Goal: Task Accomplishment & Management: Manage account settings

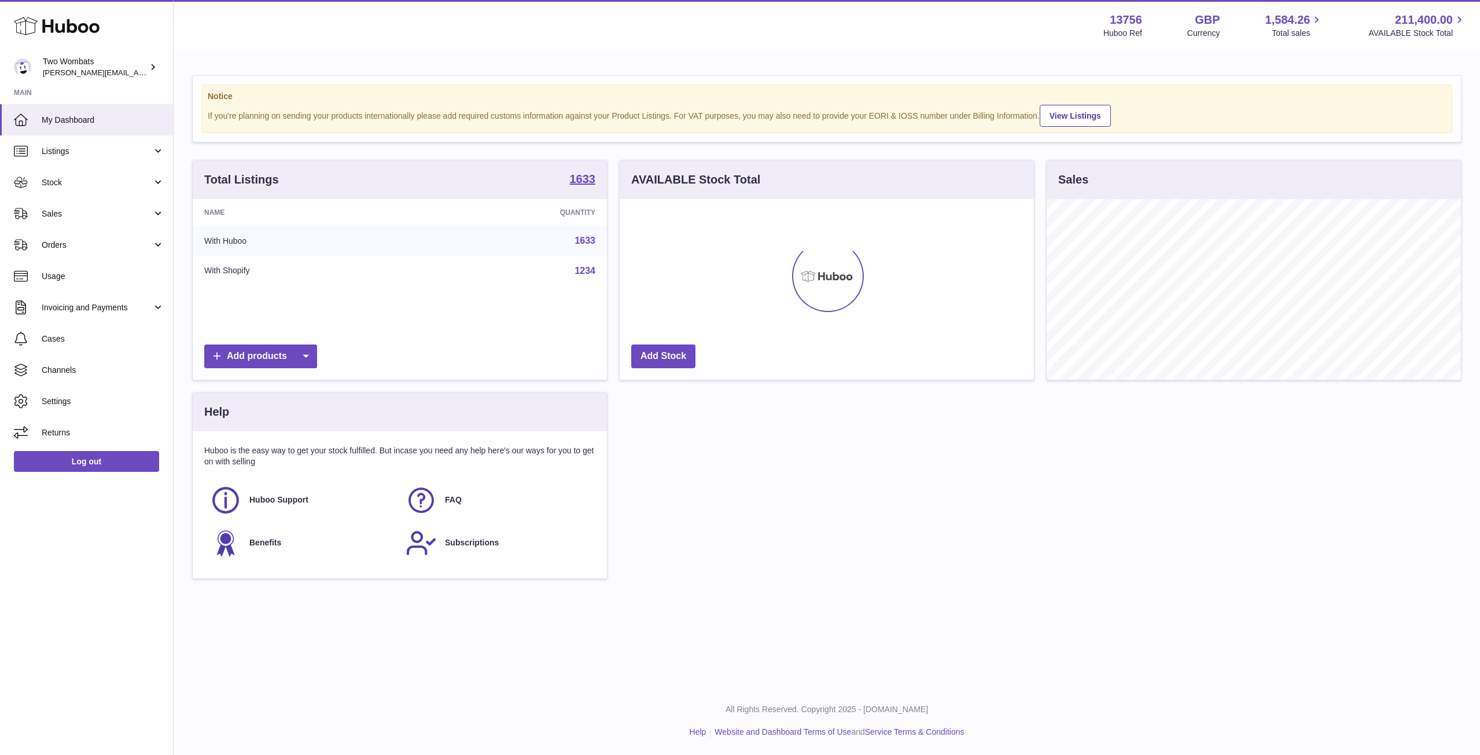
scroll to position [181, 414]
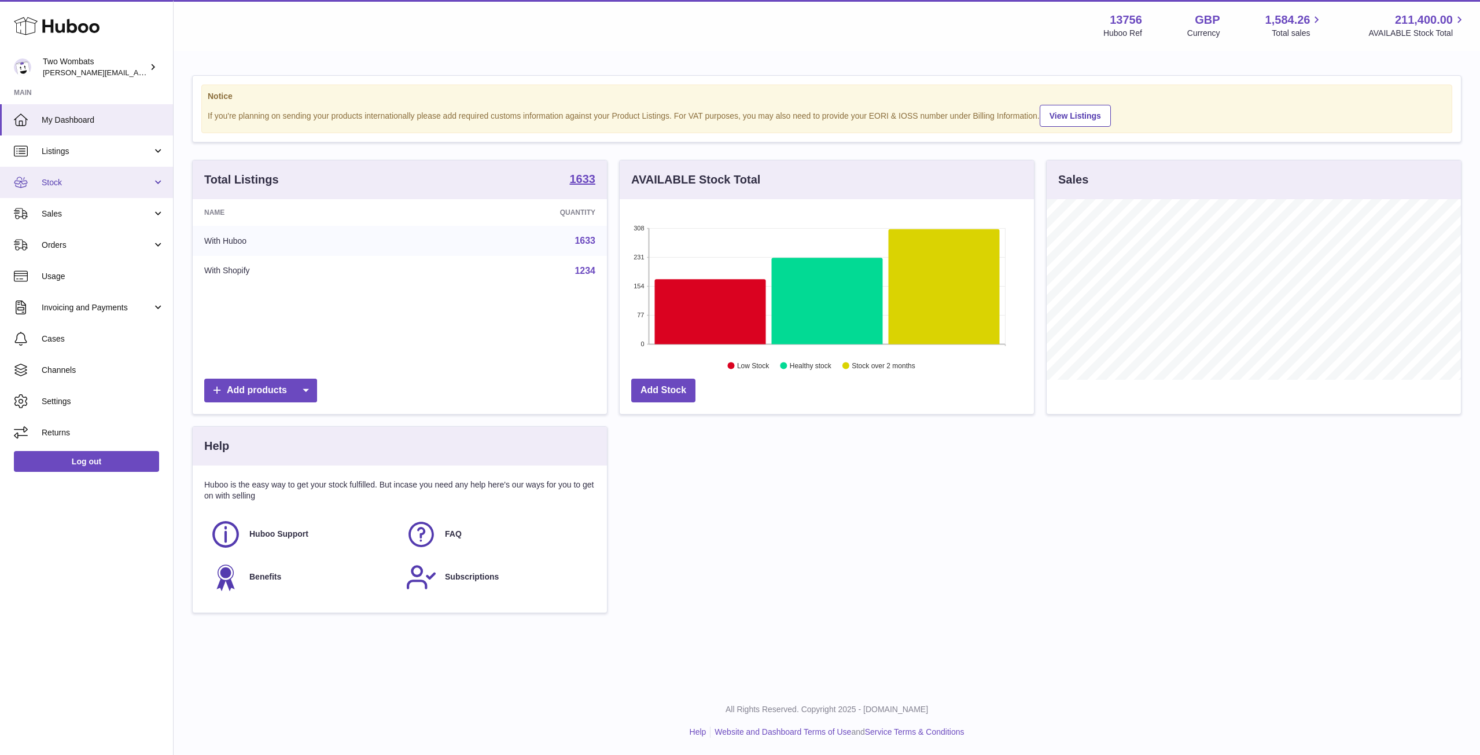
click at [153, 175] on link "Stock" at bounding box center [86, 182] width 173 height 31
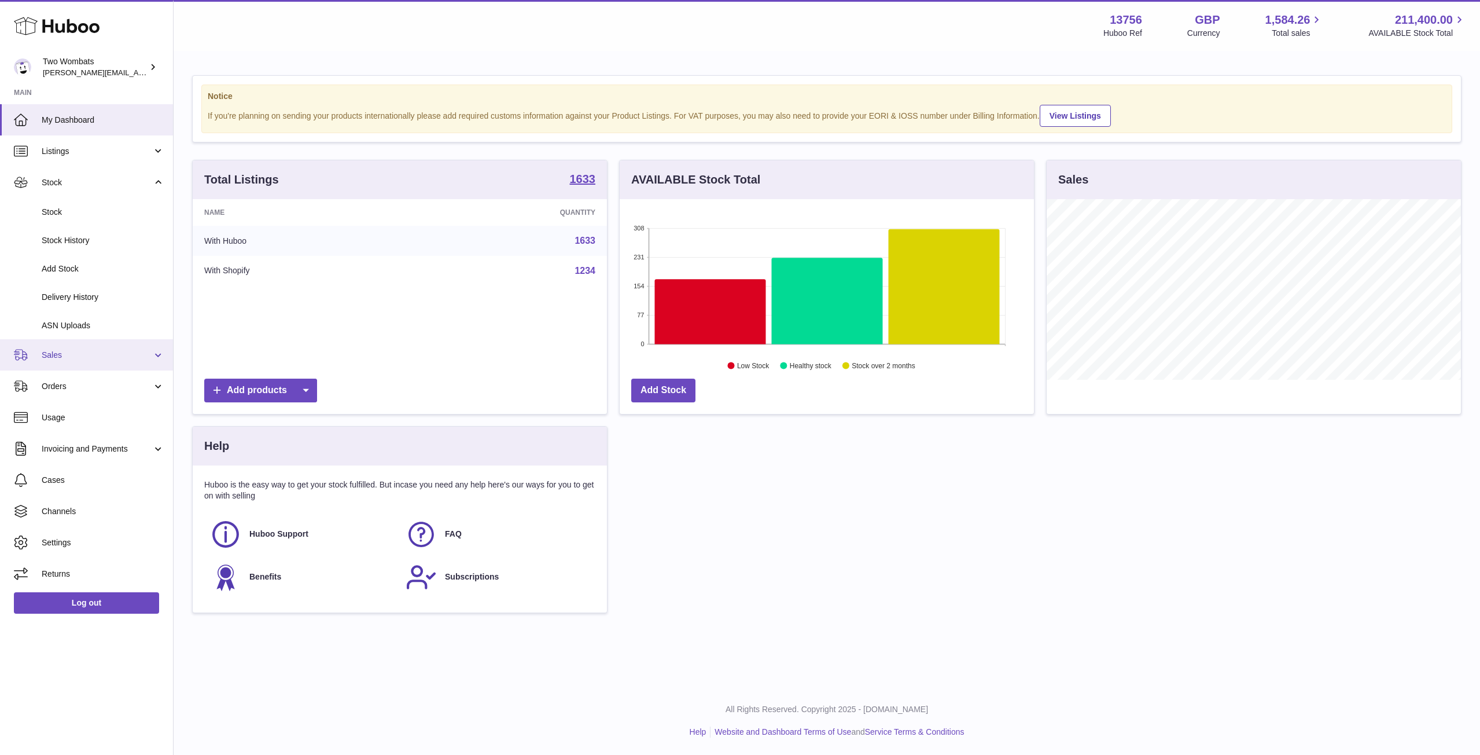
click at [153, 351] on link "Sales" at bounding box center [86, 354] width 173 height 31
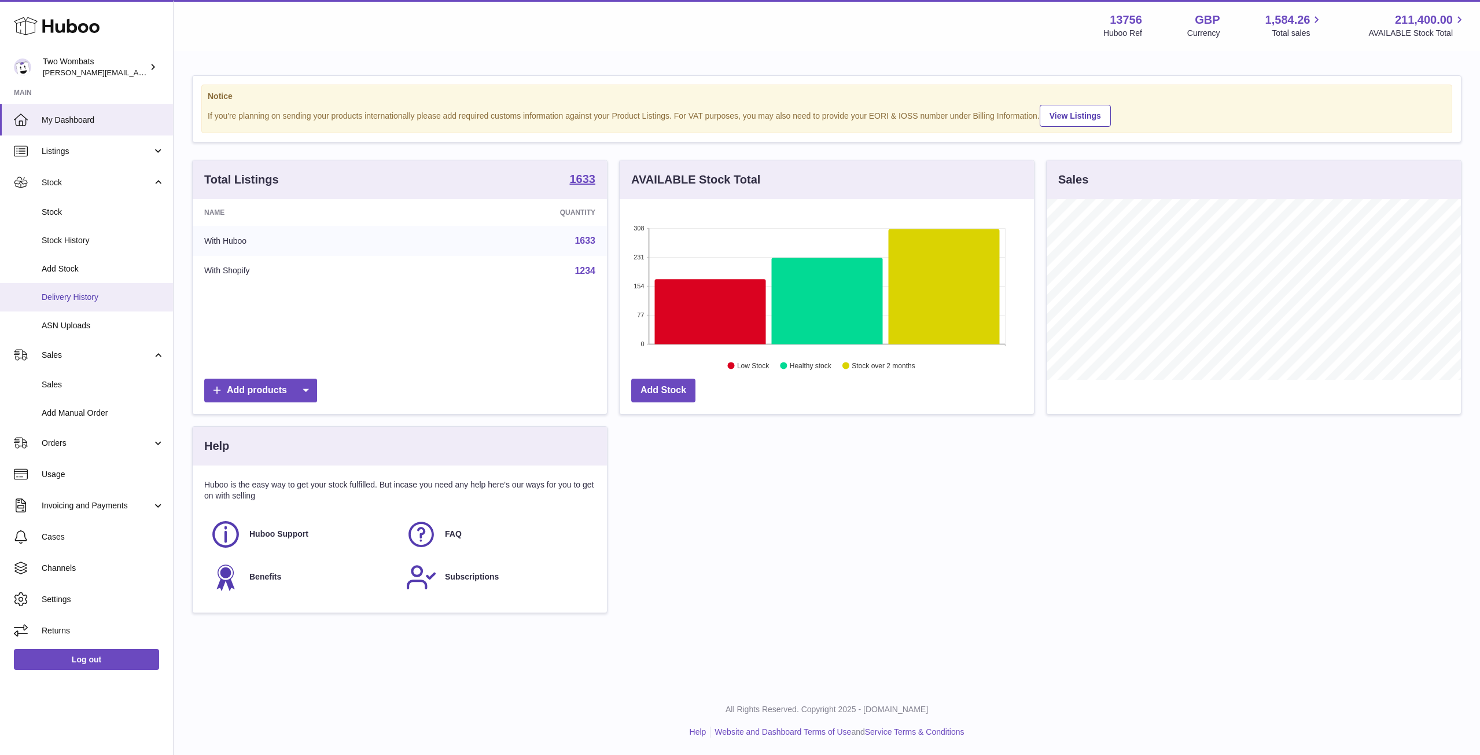
click at [116, 301] on span "Delivery History" at bounding box center [103, 297] width 123 height 11
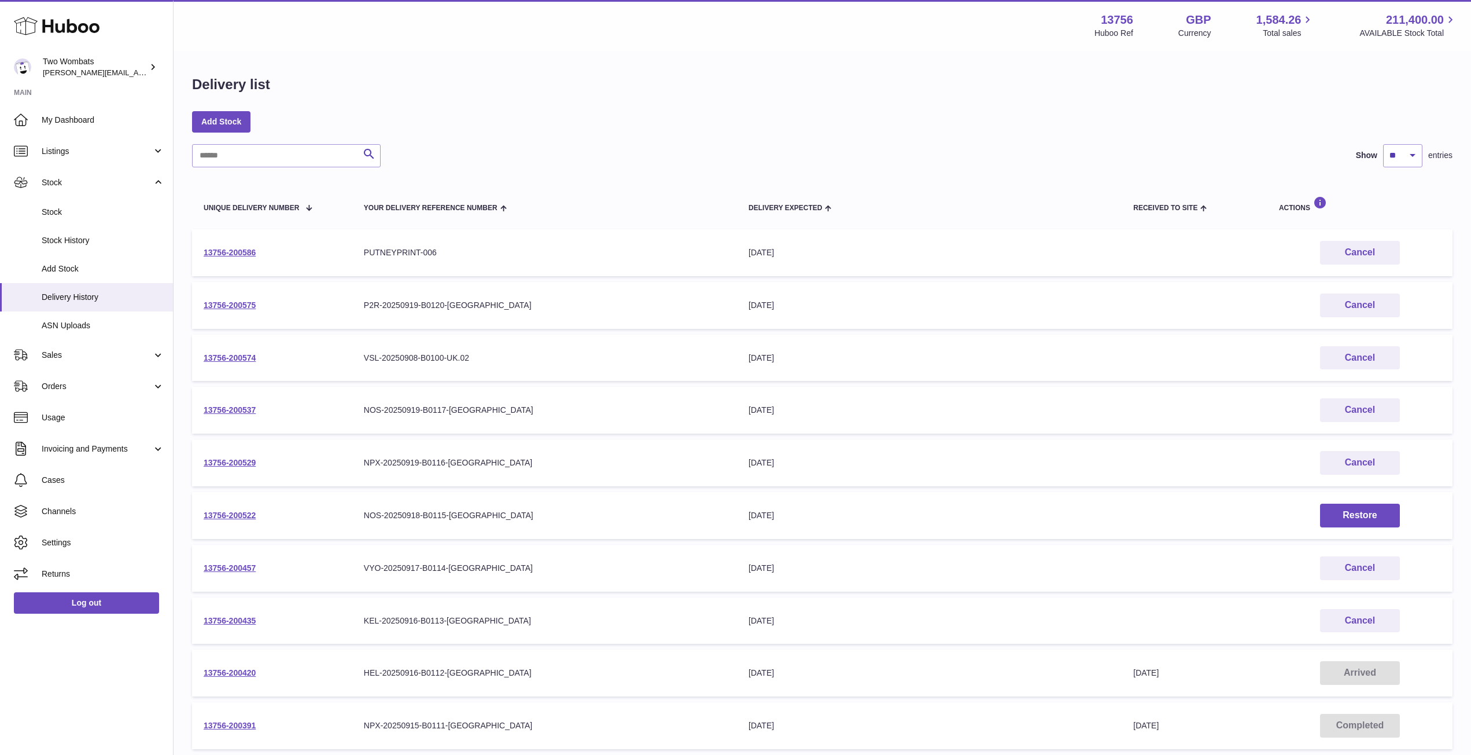
scroll to position [121, 0]
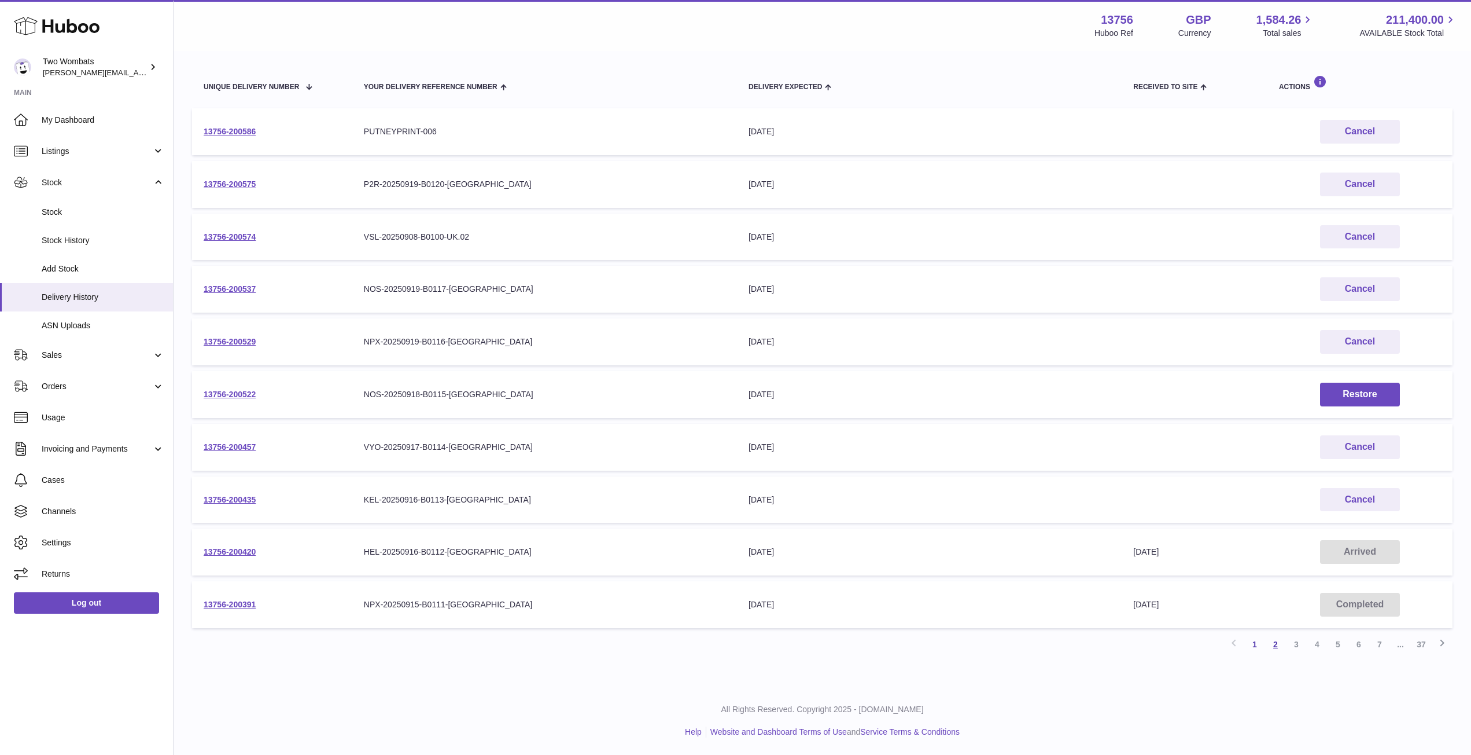
click at [1271, 643] on link "2" at bounding box center [1275, 644] width 21 height 21
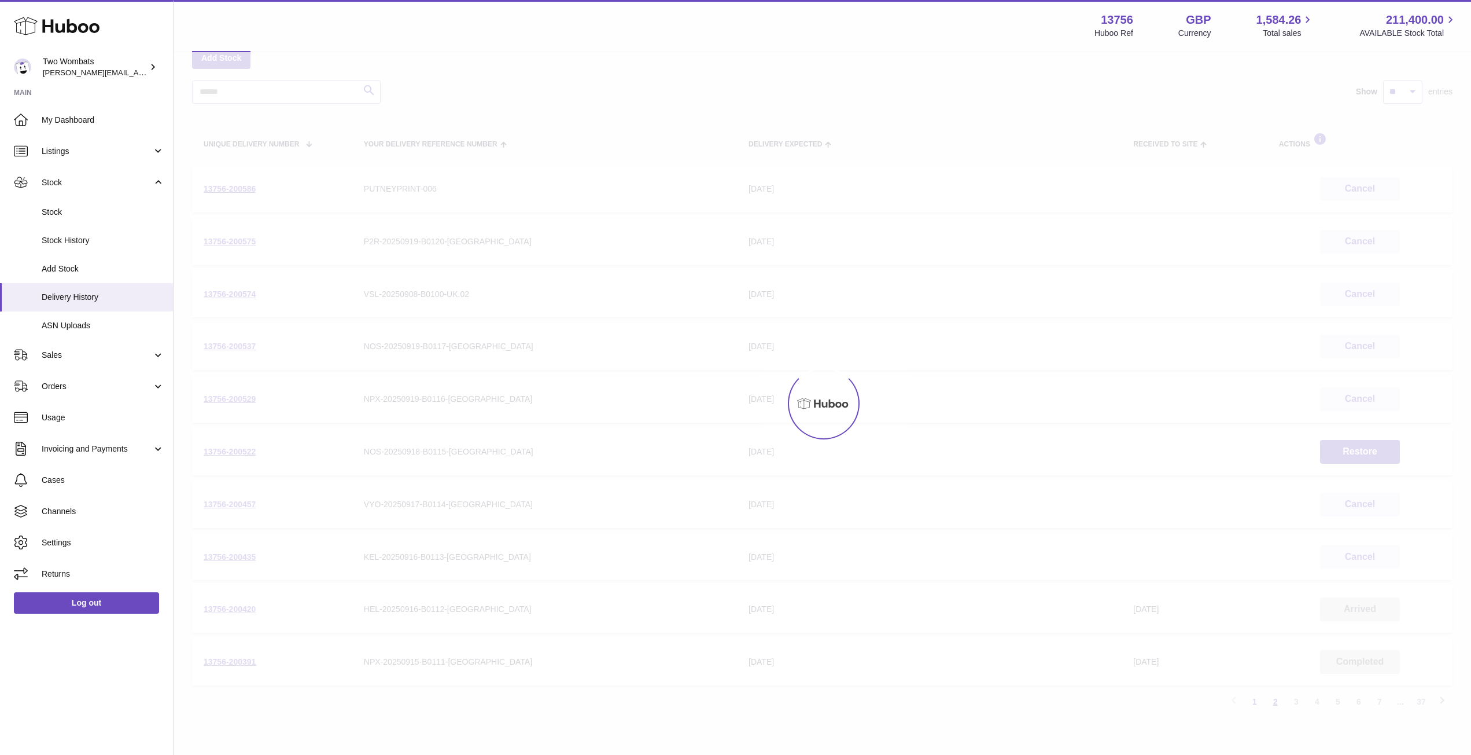
scroll to position [52, 0]
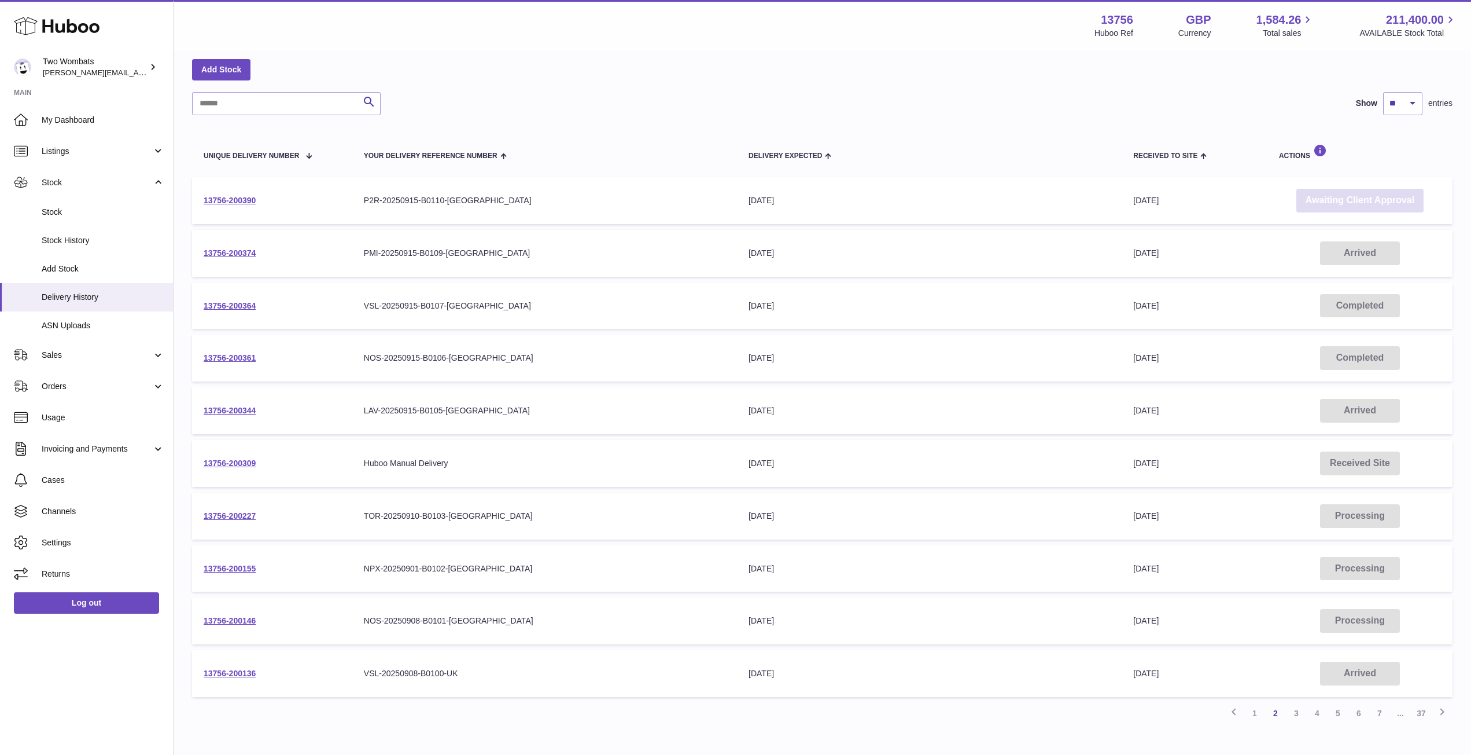
click at [1379, 198] on link "Awaiting Client Approval" at bounding box center [1360, 201] width 127 height 24
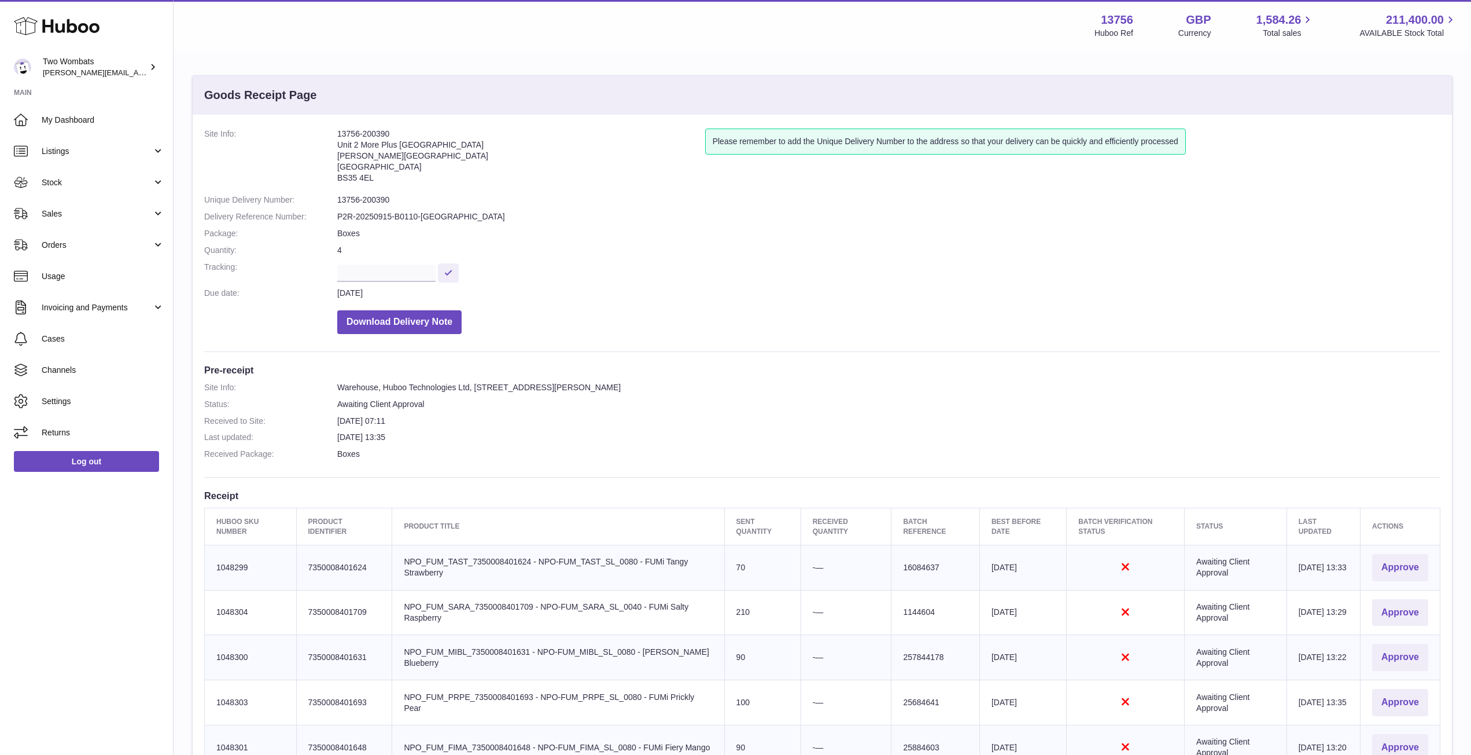
scroll to position [330, 0]
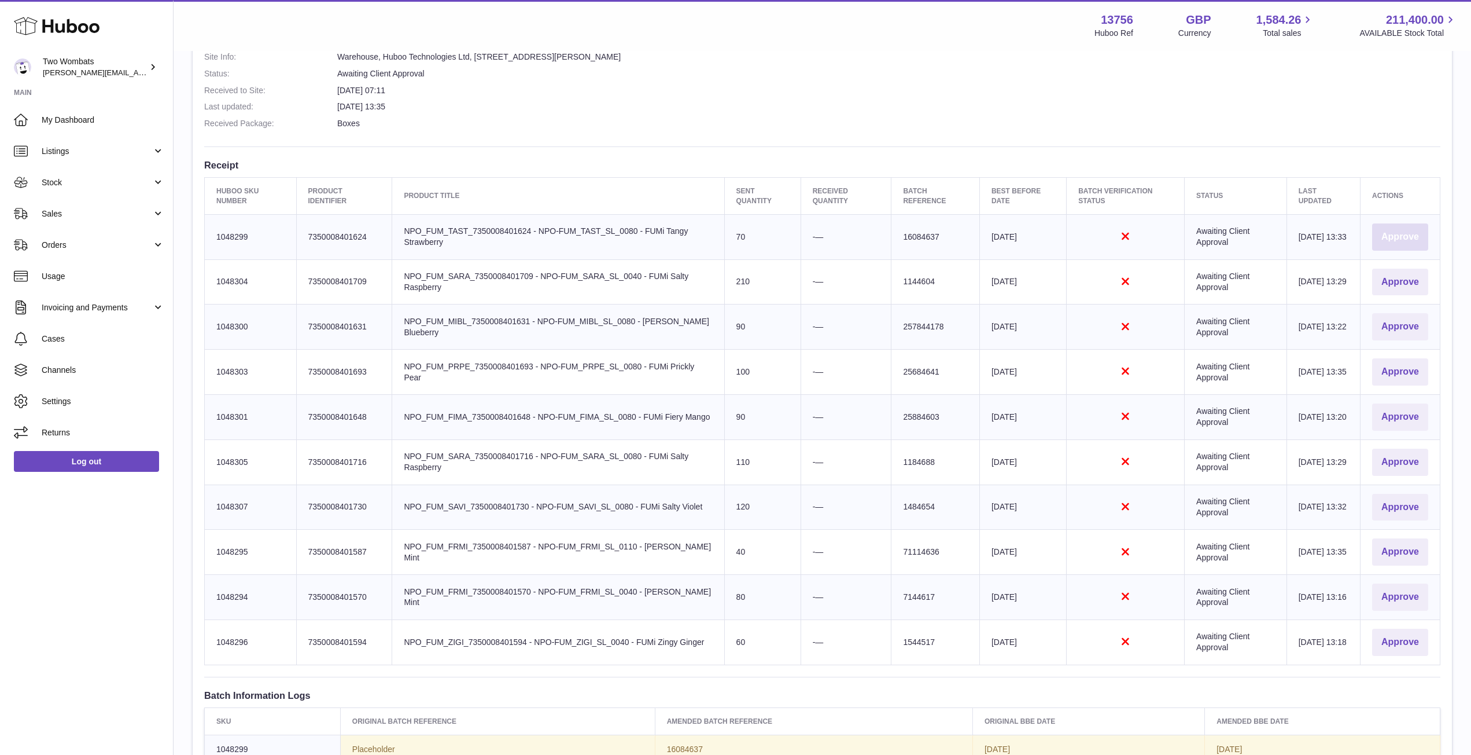
click at [1415, 231] on button "Approve" at bounding box center [1400, 236] width 56 height 27
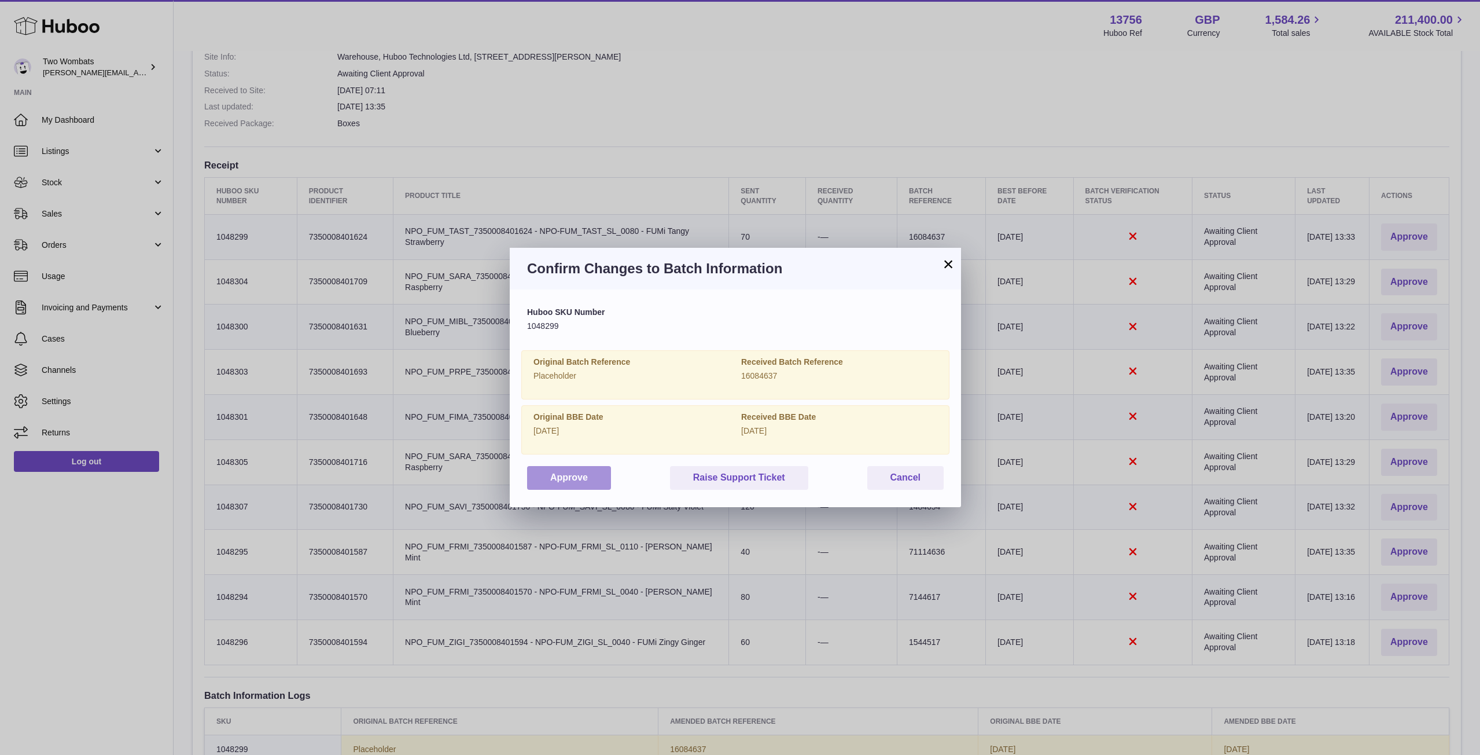
click at [555, 480] on button "Approve" at bounding box center [569, 478] width 84 height 24
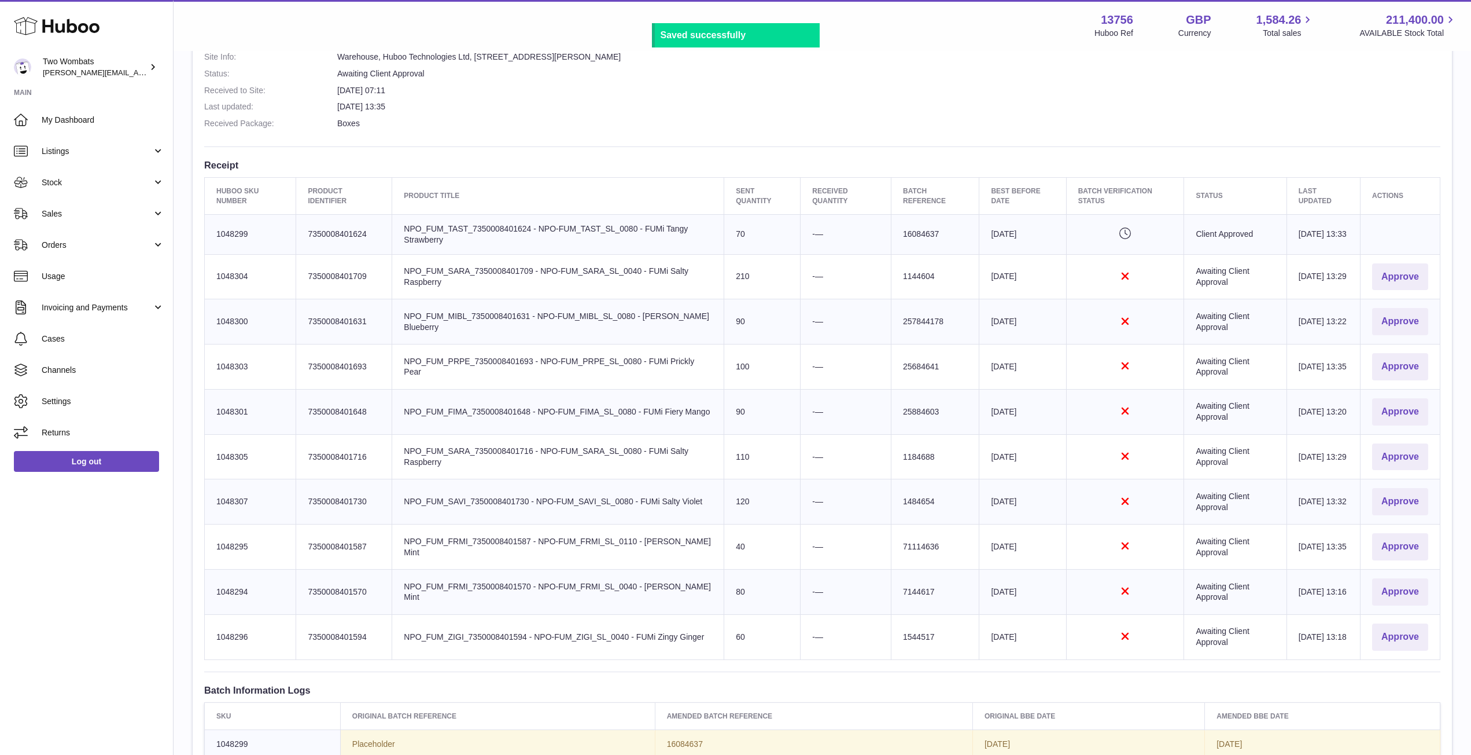
click at [1435, 587] on td "Actions Approve" at bounding box center [1401, 591] width 80 height 45
click at [1407, 588] on button "Approve" at bounding box center [1400, 591] width 56 height 27
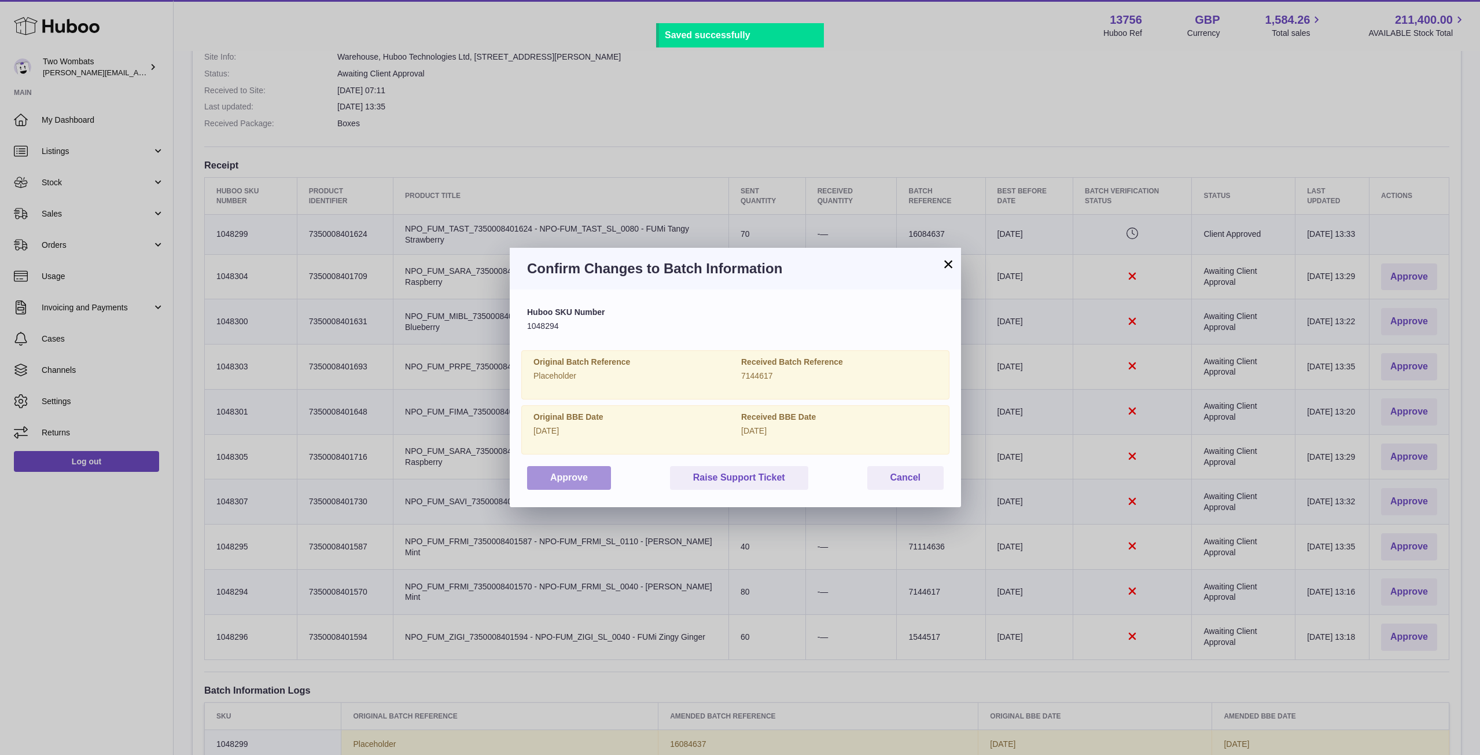
click at [592, 472] on button "Approve" at bounding box center [569, 478] width 84 height 24
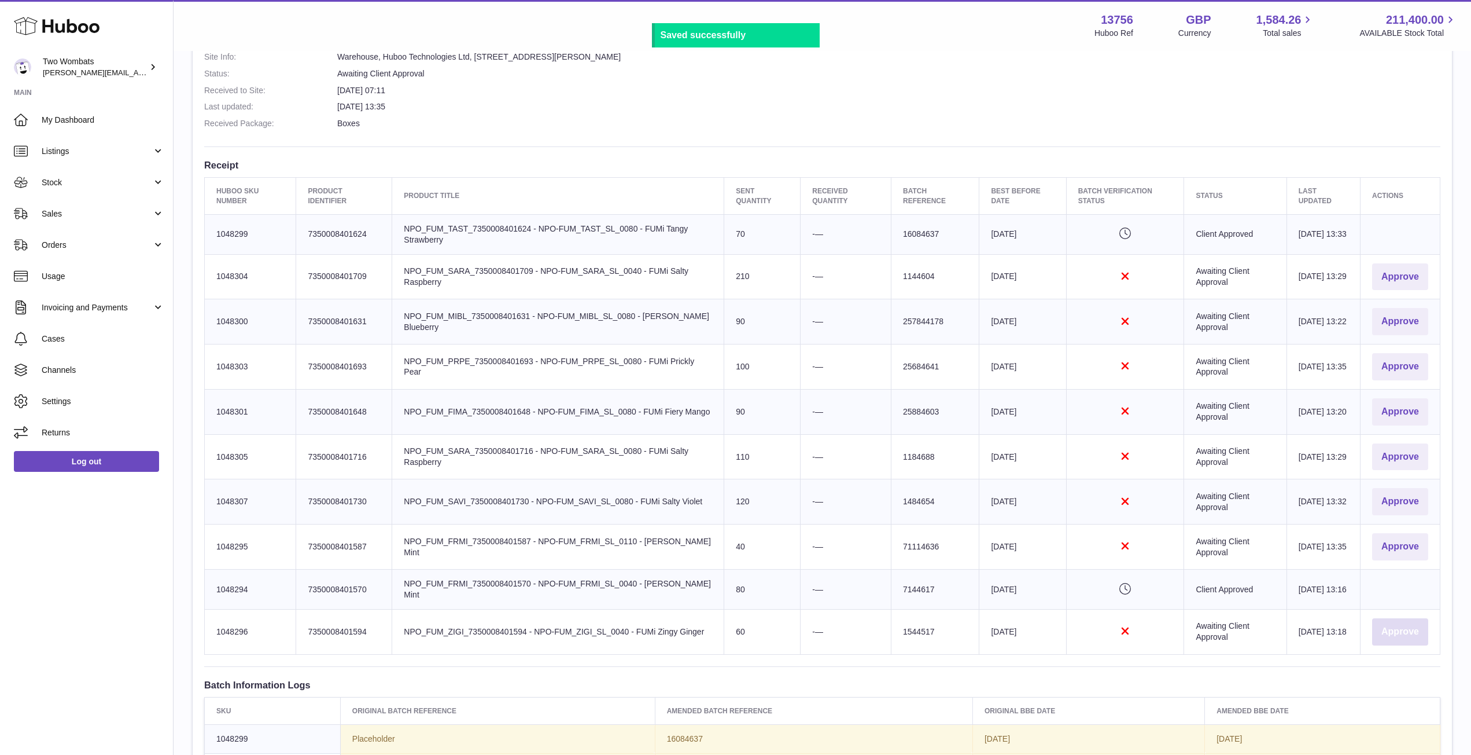
click at [1407, 624] on button "Approve" at bounding box center [1400, 631] width 56 height 27
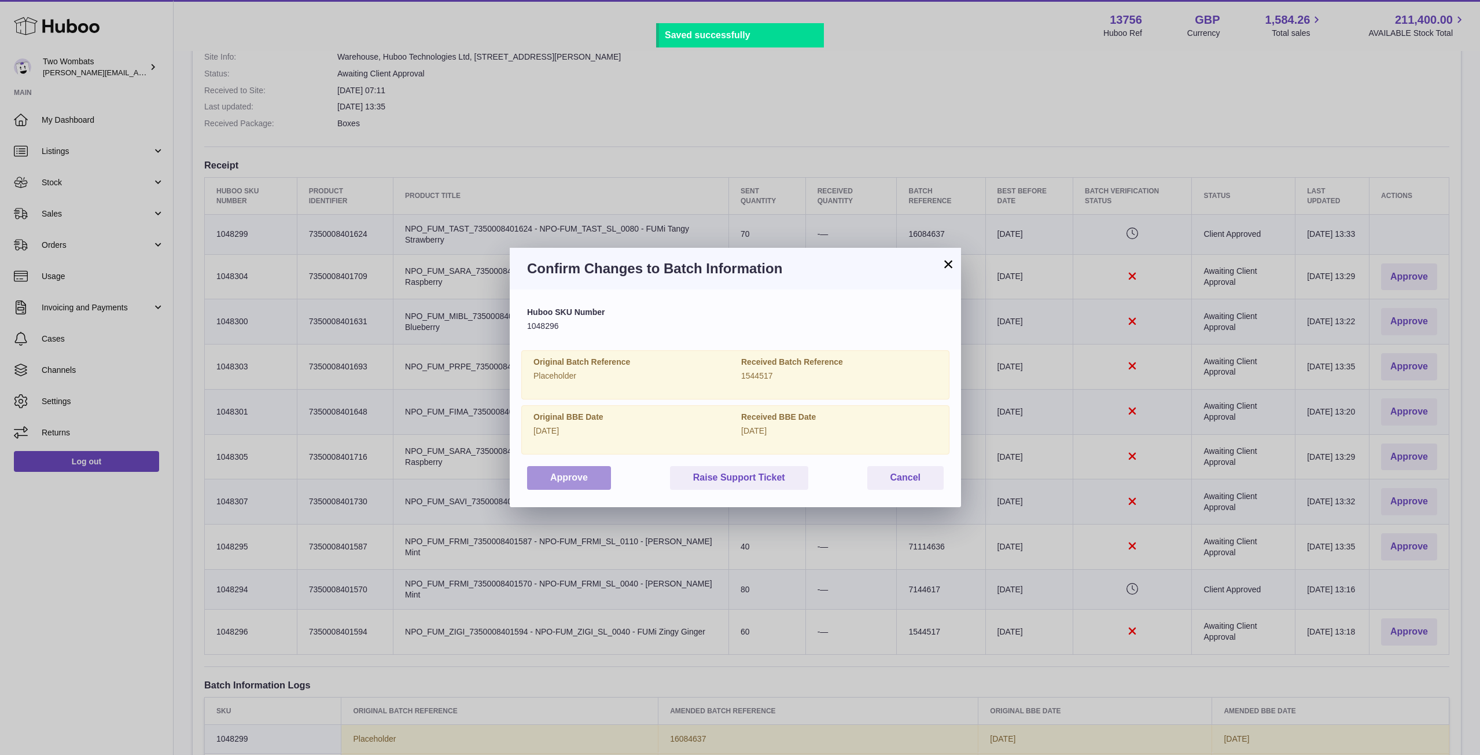
click at [573, 483] on button "Approve" at bounding box center [569, 478] width 84 height 24
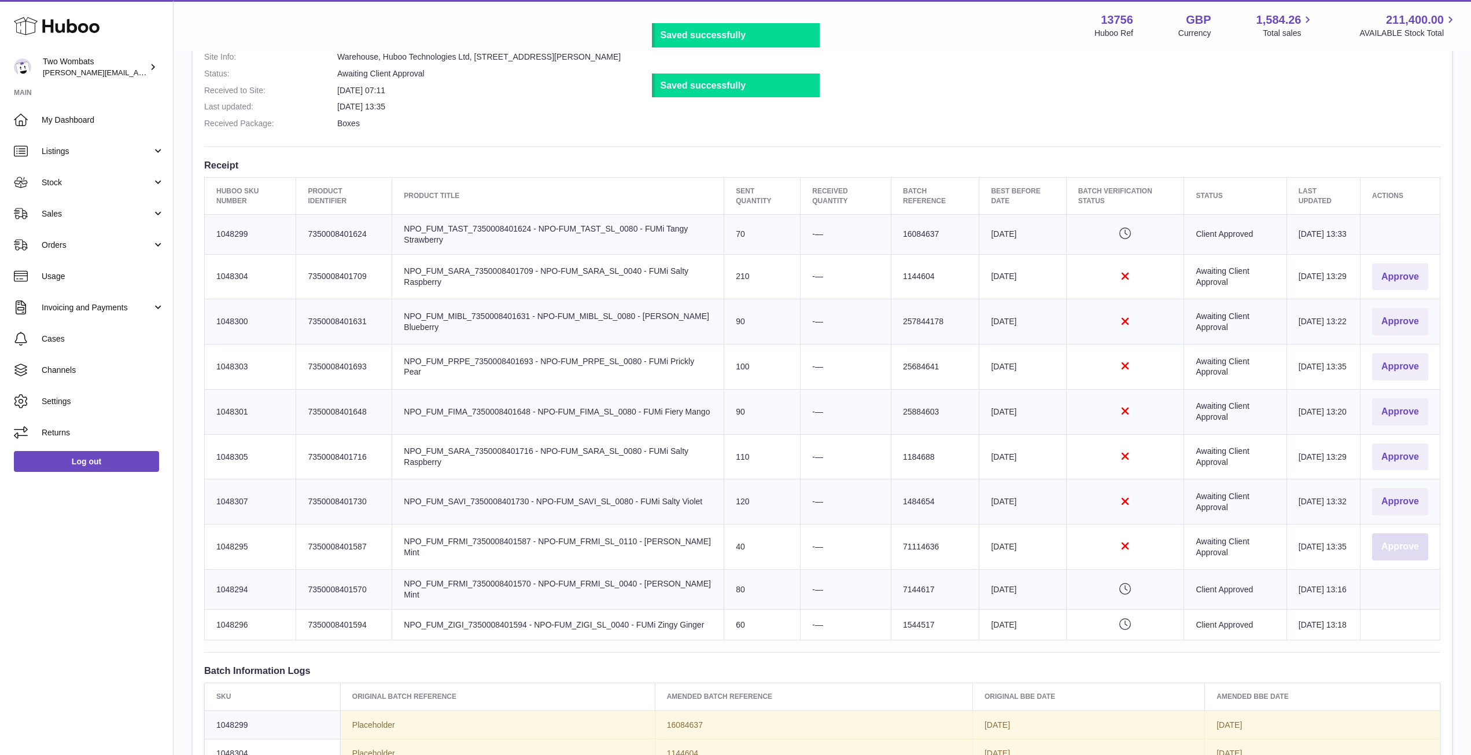
click at [1394, 552] on button "Approve" at bounding box center [1400, 546] width 56 height 27
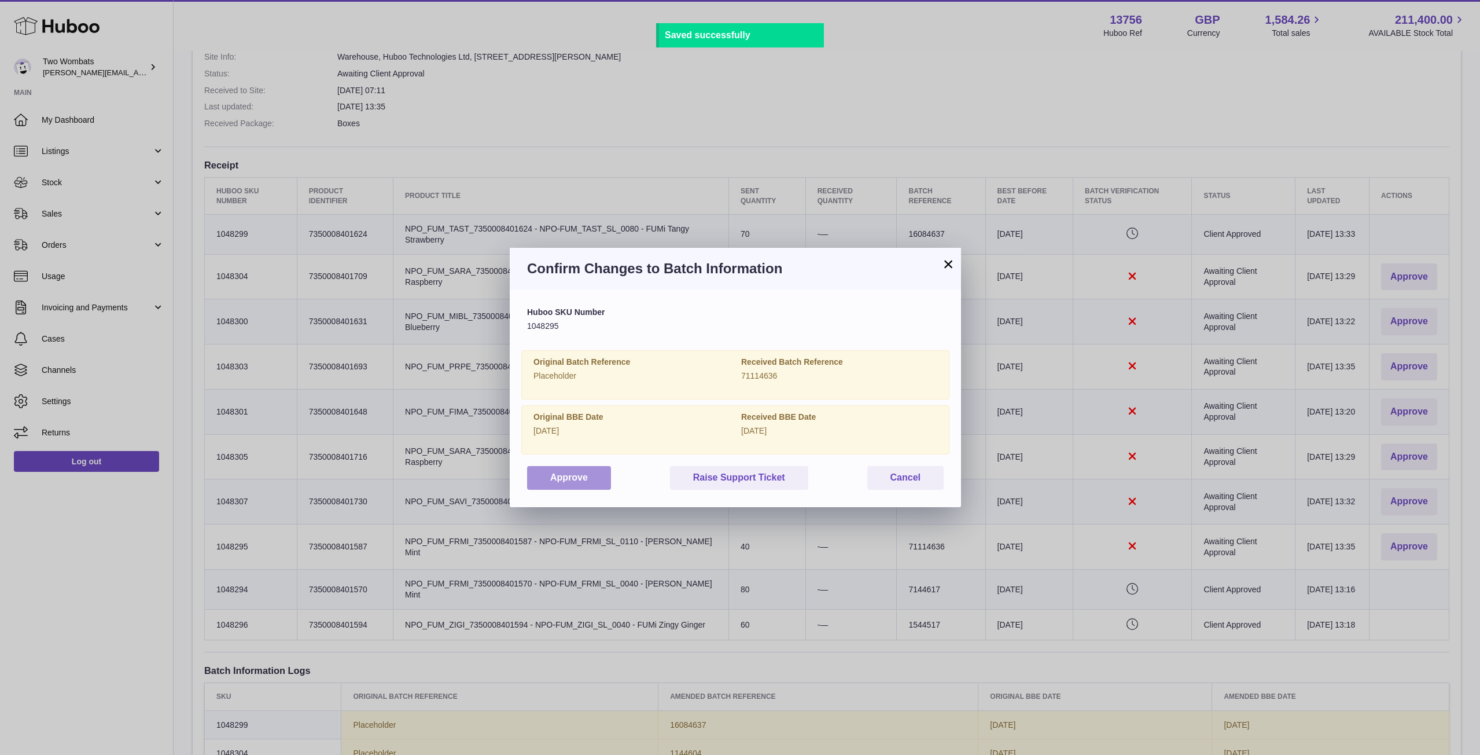
click at [545, 479] on button "Approve" at bounding box center [569, 478] width 84 height 24
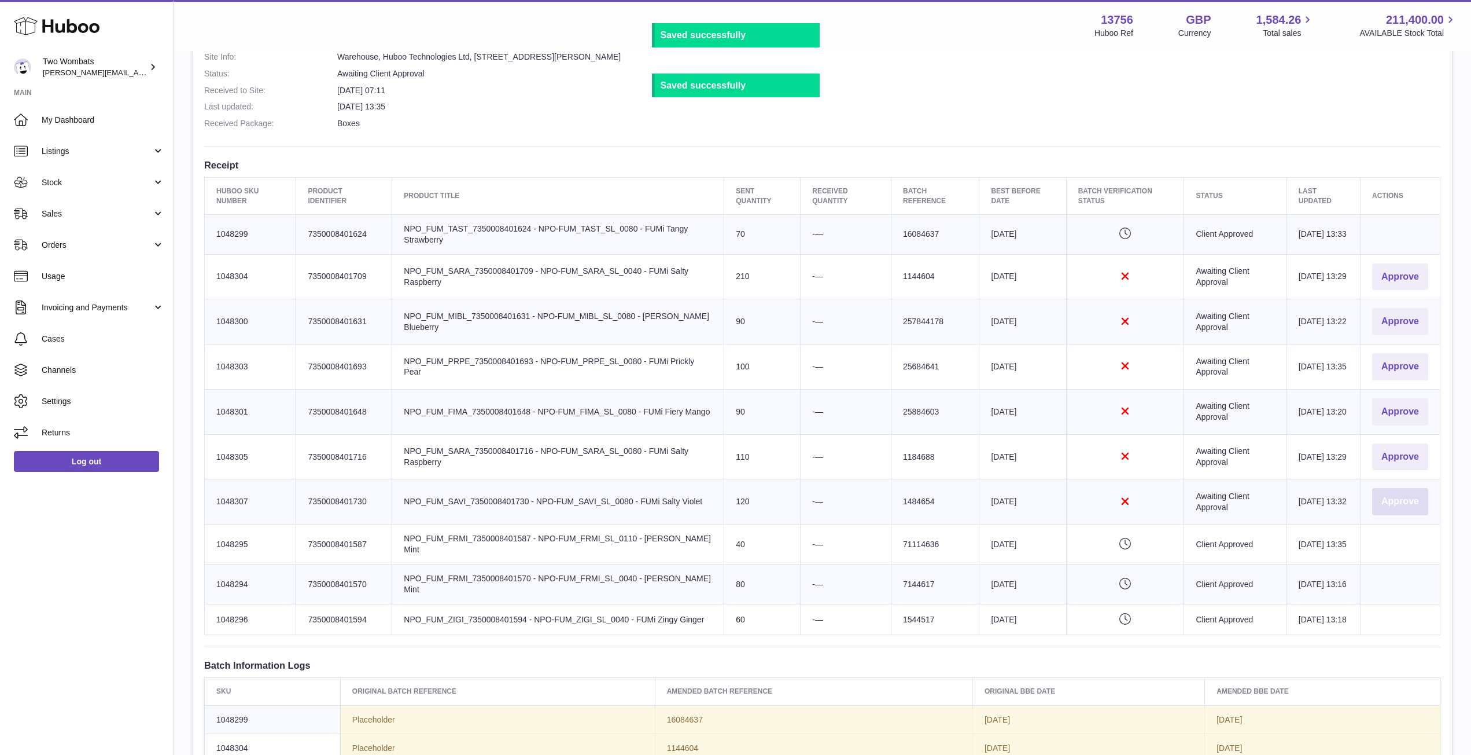
click at [1393, 494] on button "Approve" at bounding box center [1400, 501] width 56 height 27
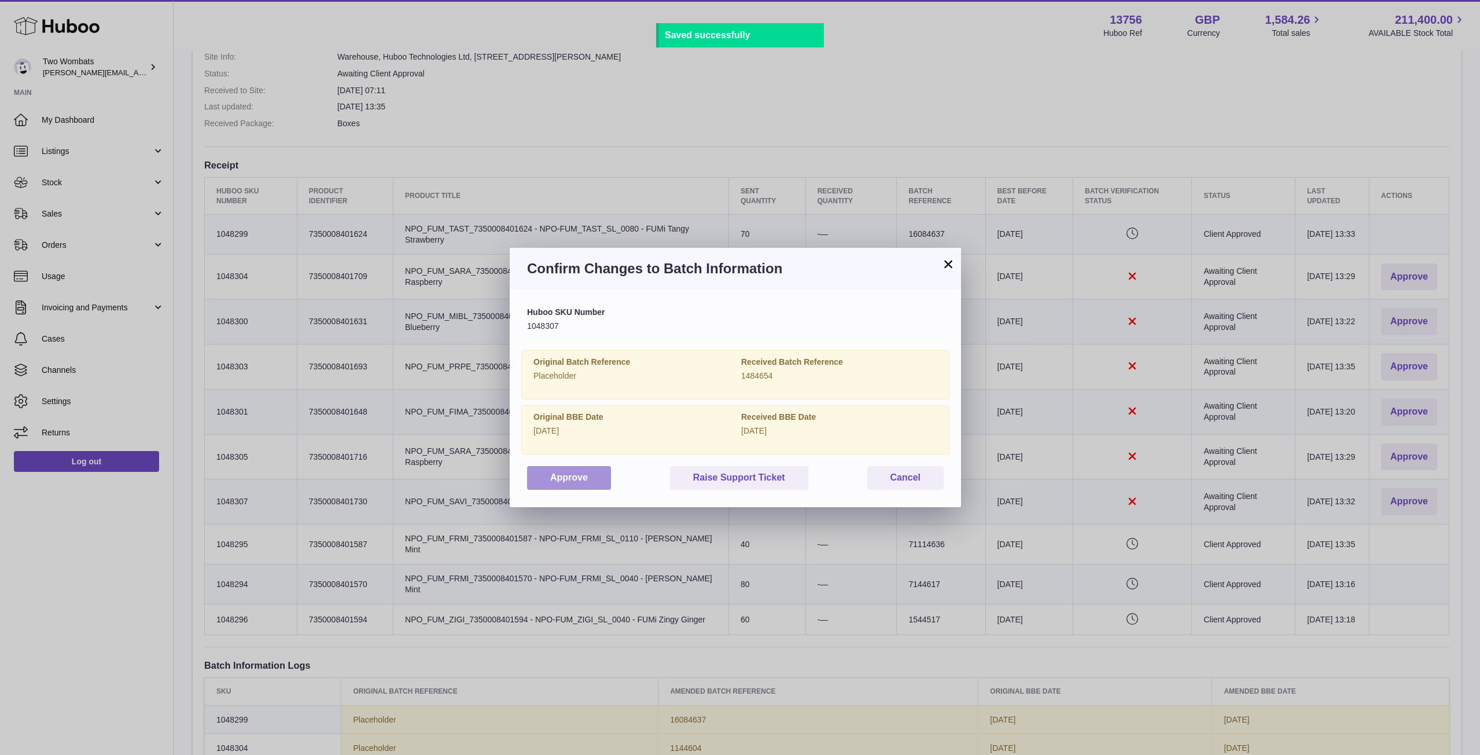
click at [582, 476] on button "Approve" at bounding box center [569, 478] width 84 height 24
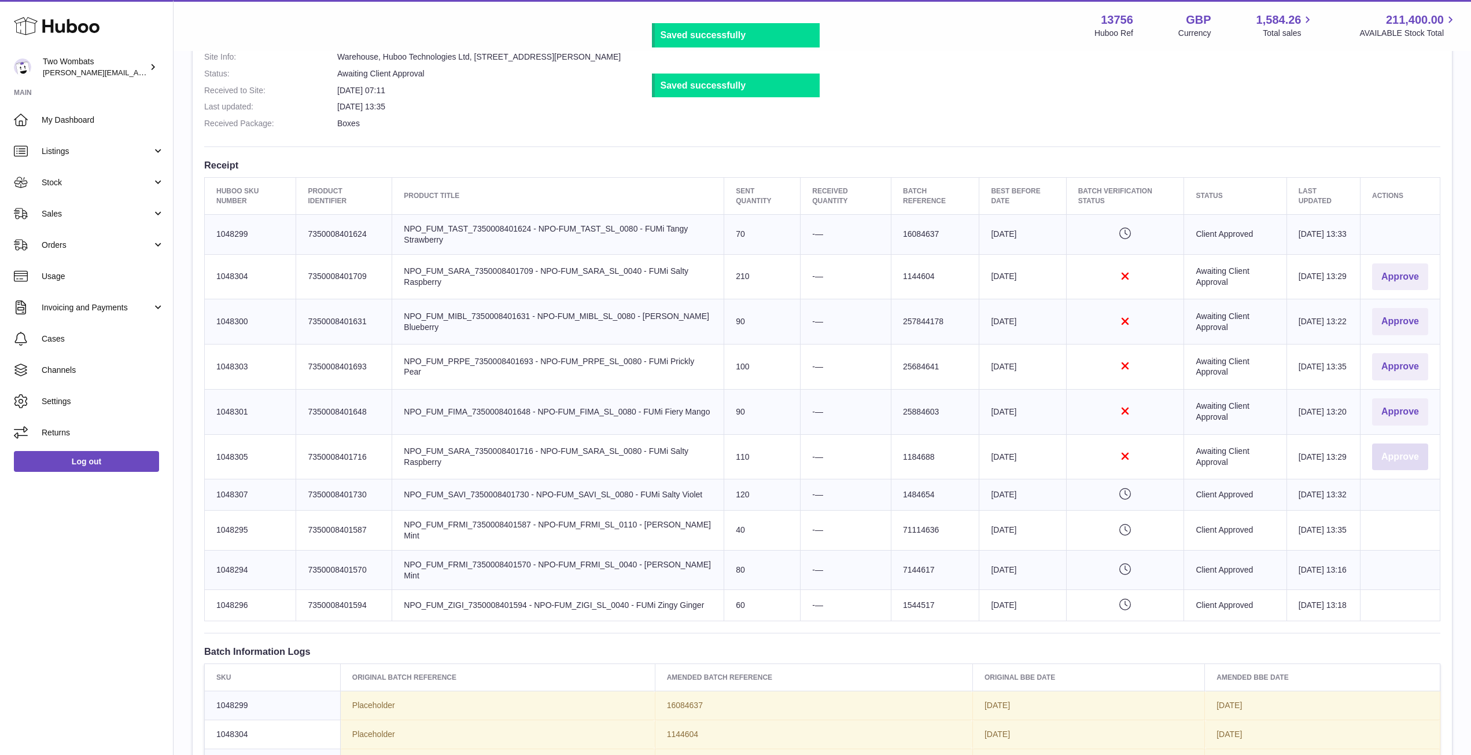
click at [1407, 446] on button "Approve" at bounding box center [1400, 456] width 56 height 27
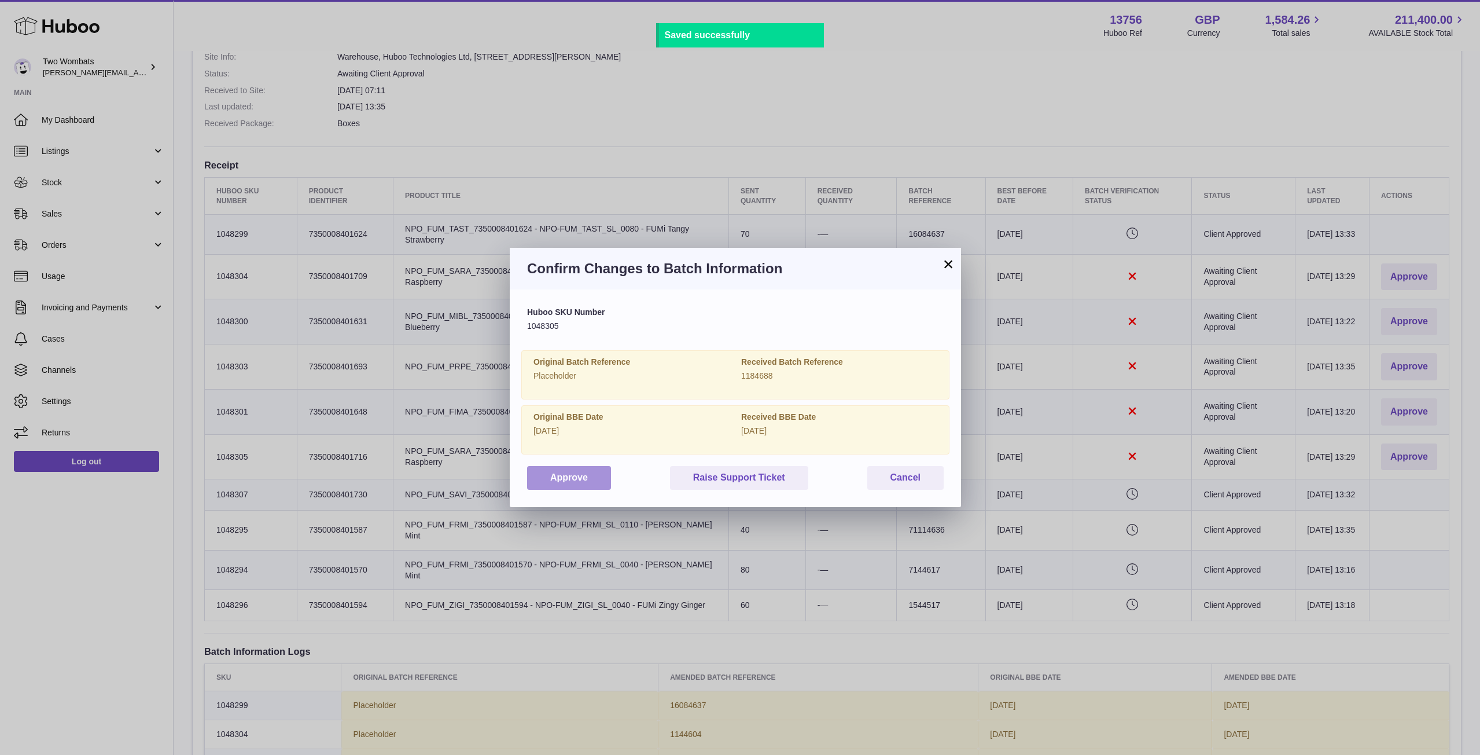
click at [572, 479] on button "Approve" at bounding box center [569, 478] width 84 height 24
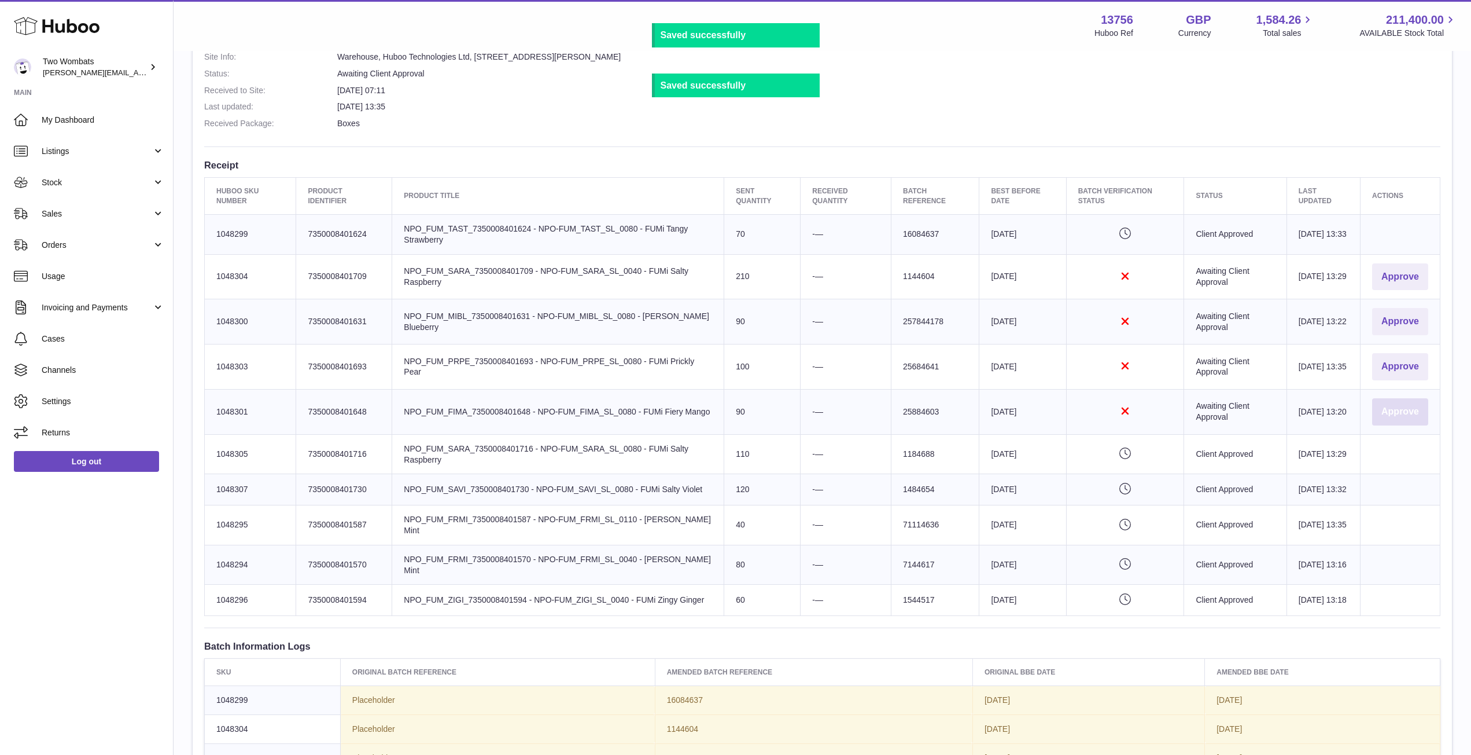
click at [1393, 406] on button "Approve" at bounding box center [1400, 411] width 56 height 27
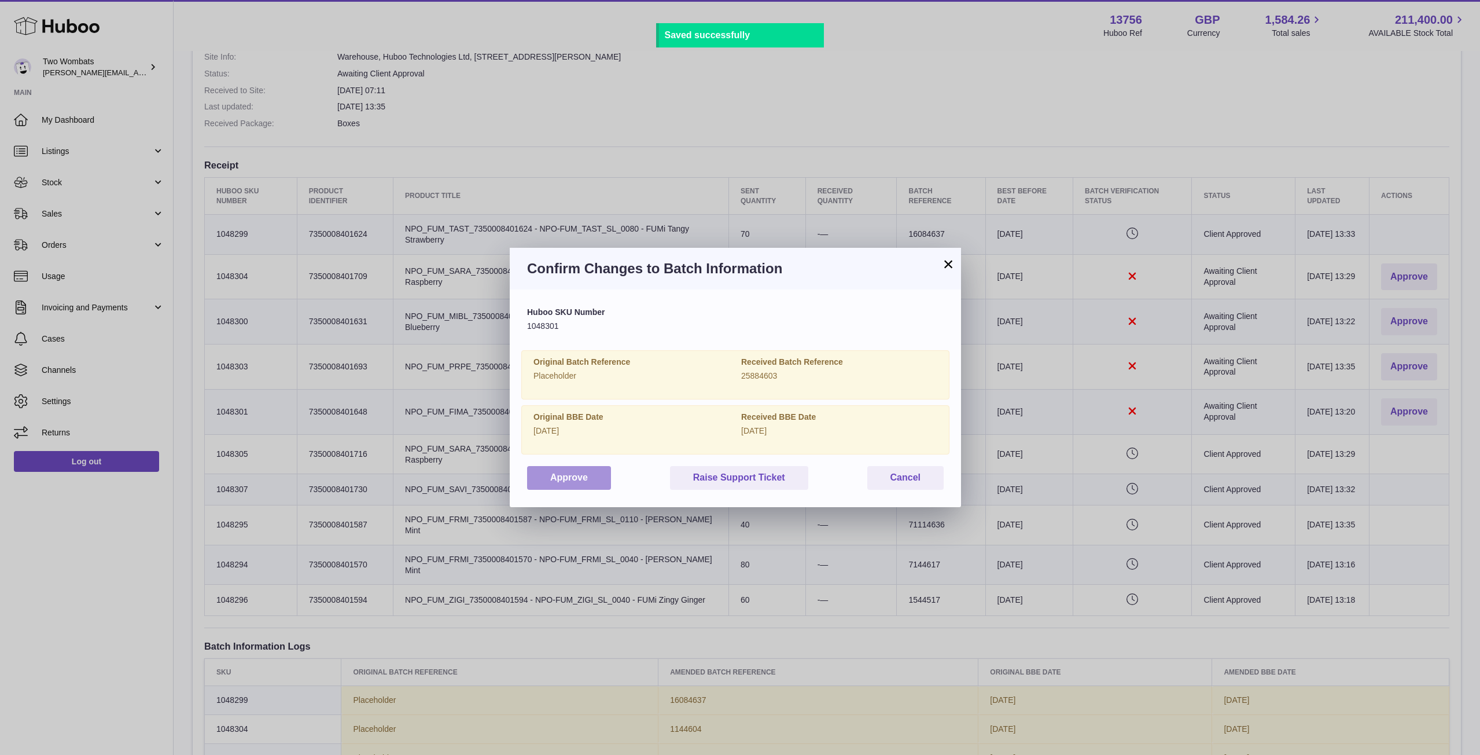
click at [555, 475] on button "Approve" at bounding box center [569, 478] width 84 height 24
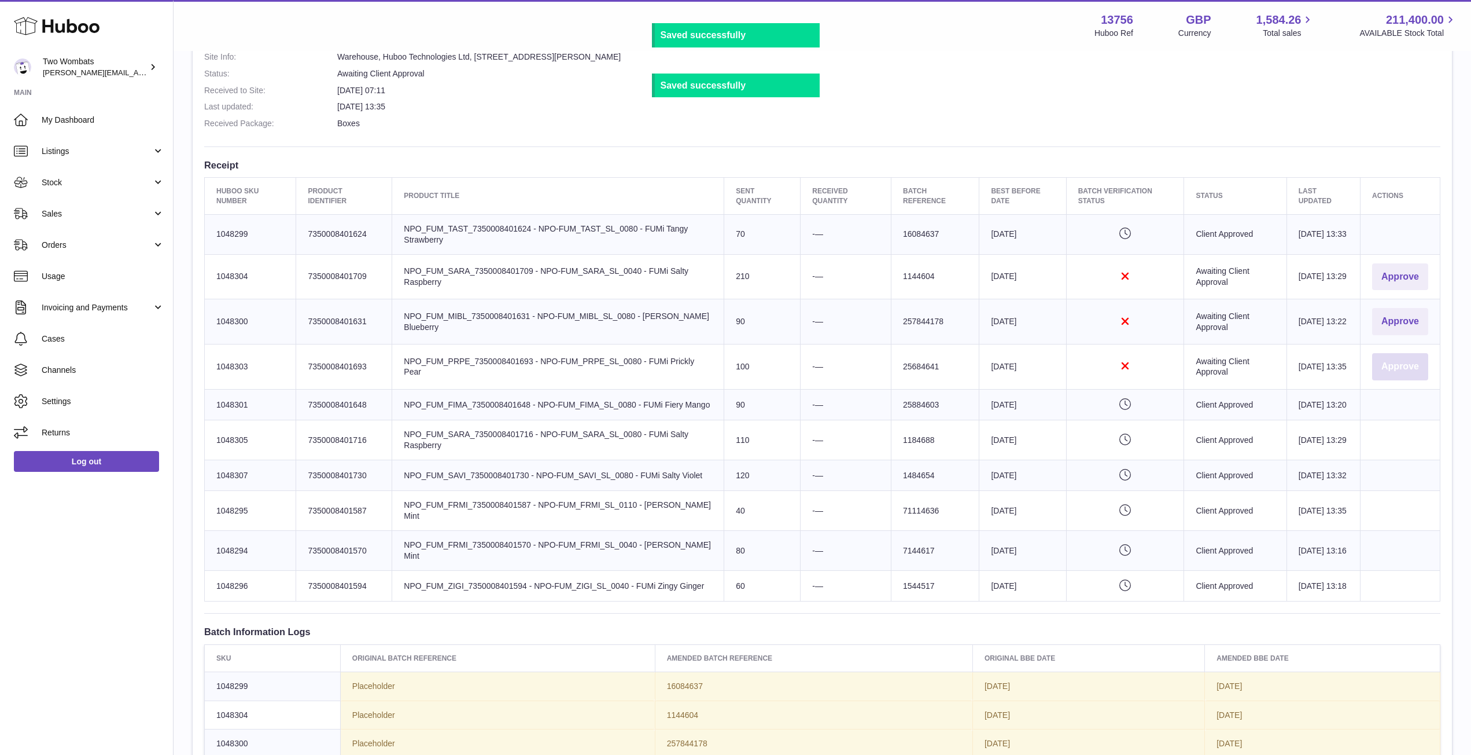
click at [1391, 367] on button "Approve" at bounding box center [1400, 366] width 56 height 27
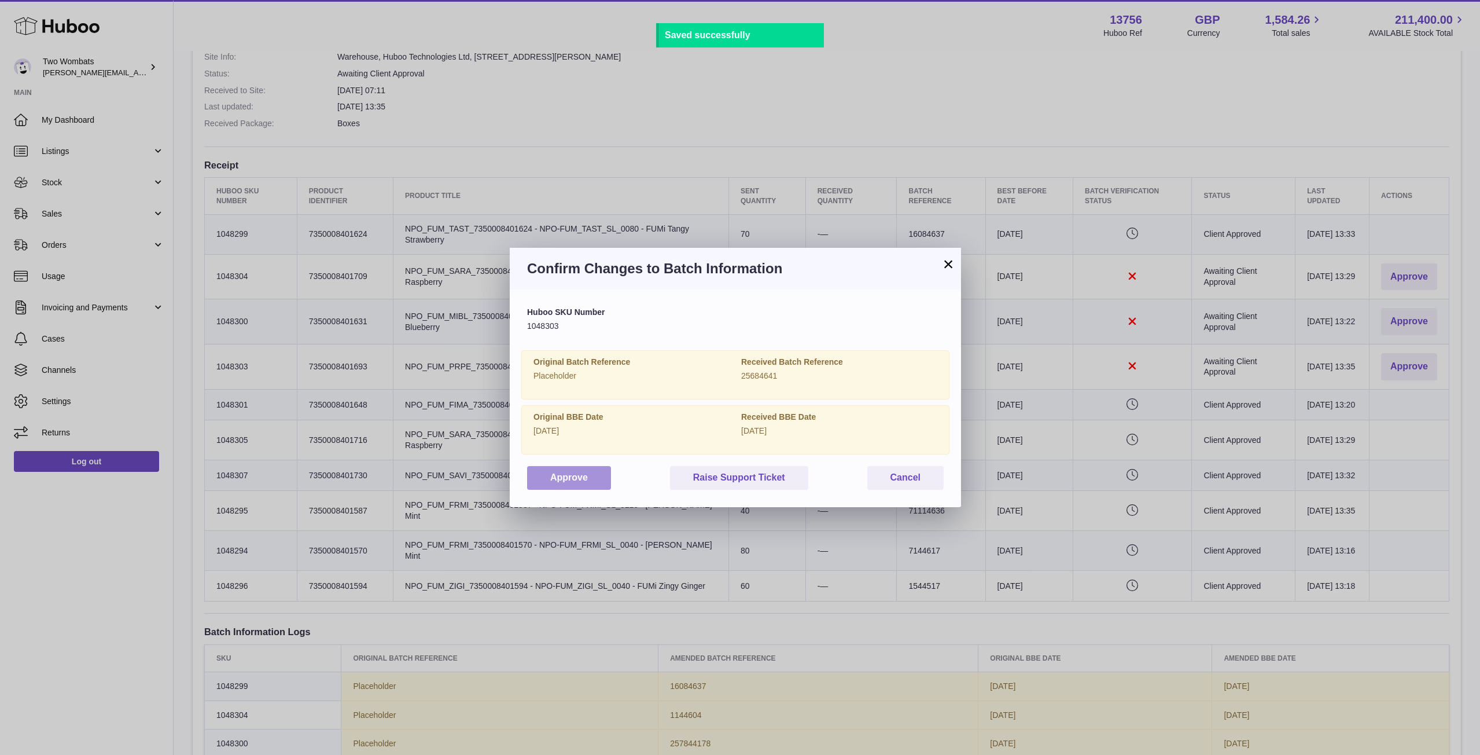
click at [578, 481] on button "Approve" at bounding box center [569, 478] width 84 height 24
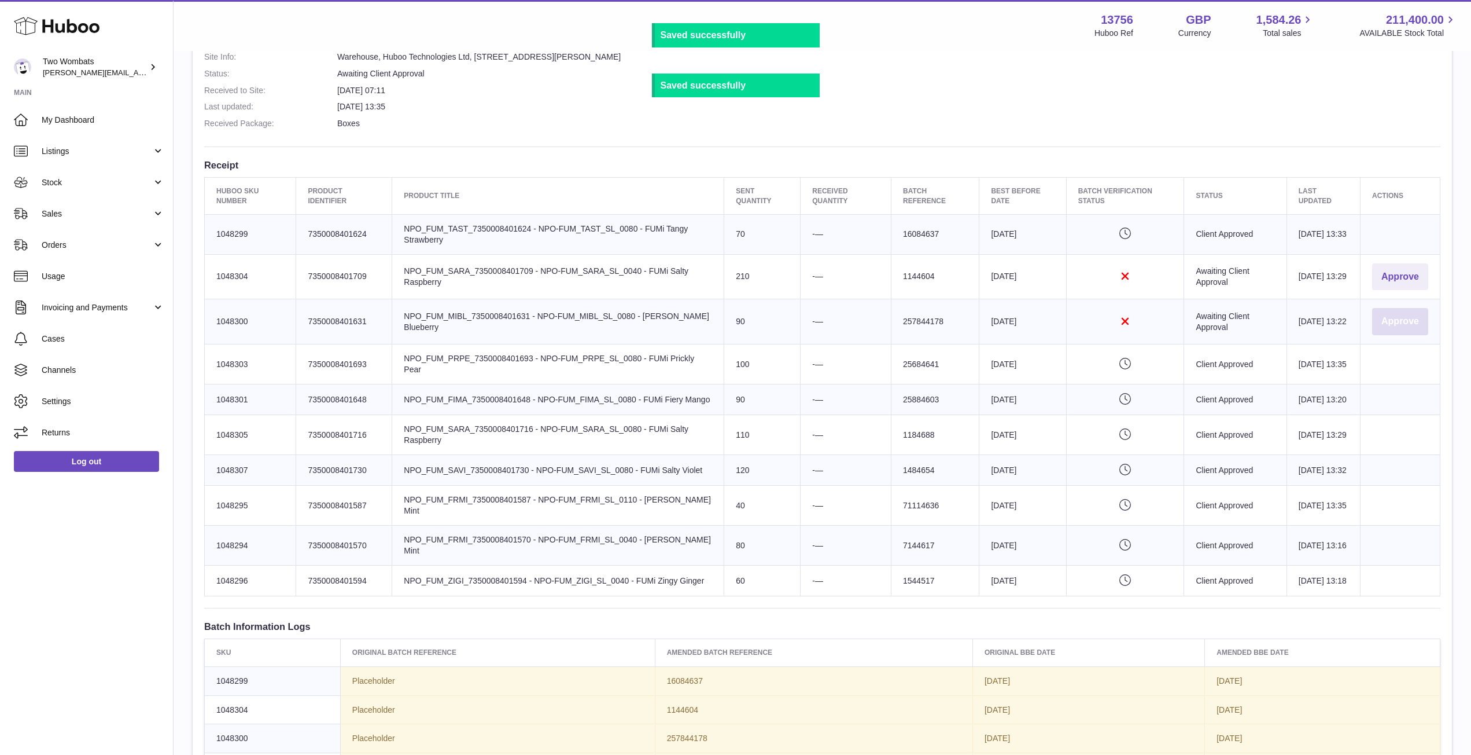
click at [1400, 324] on button "Approve" at bounding box center [1400, 321] width 56 height 27
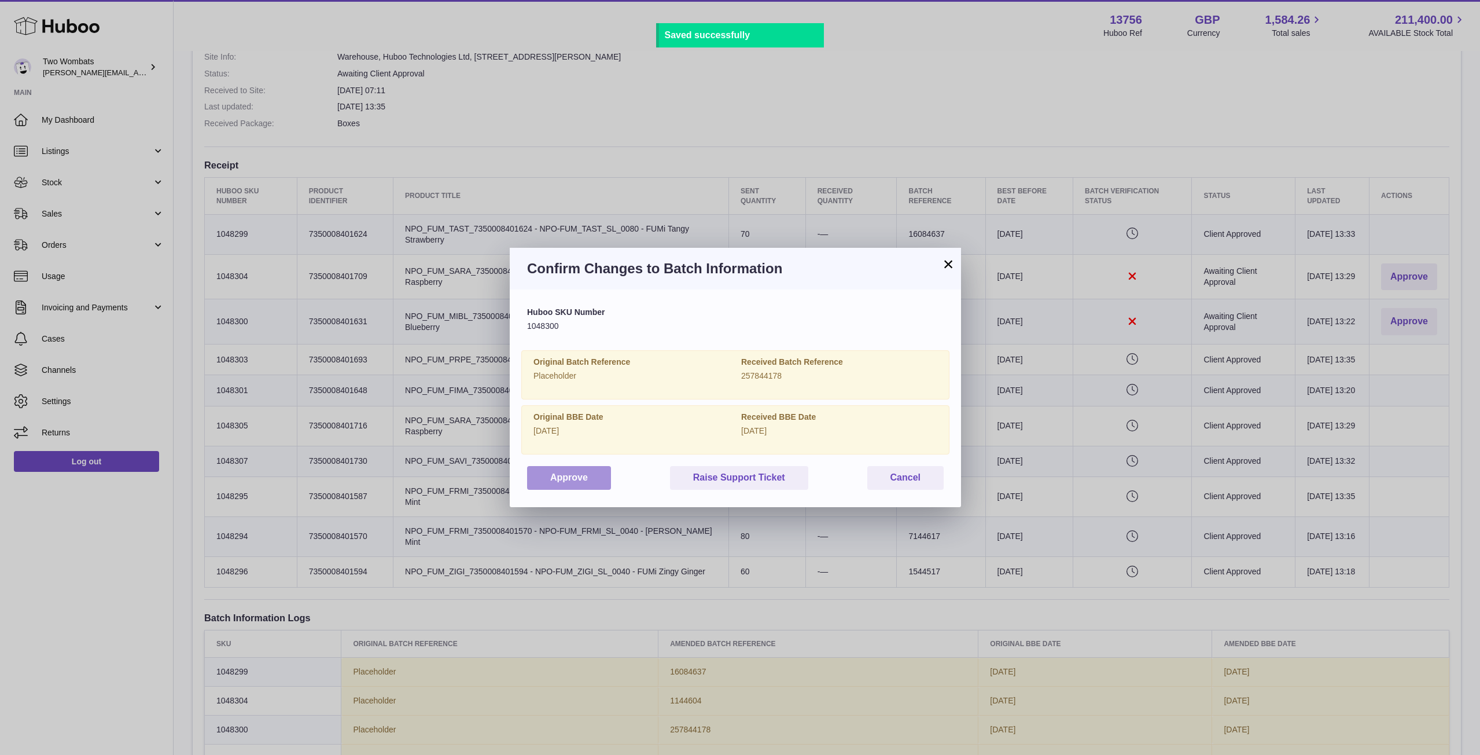
click at [557, 481] on button "Approve" at bounding box center [569, 478] width 84 height 24
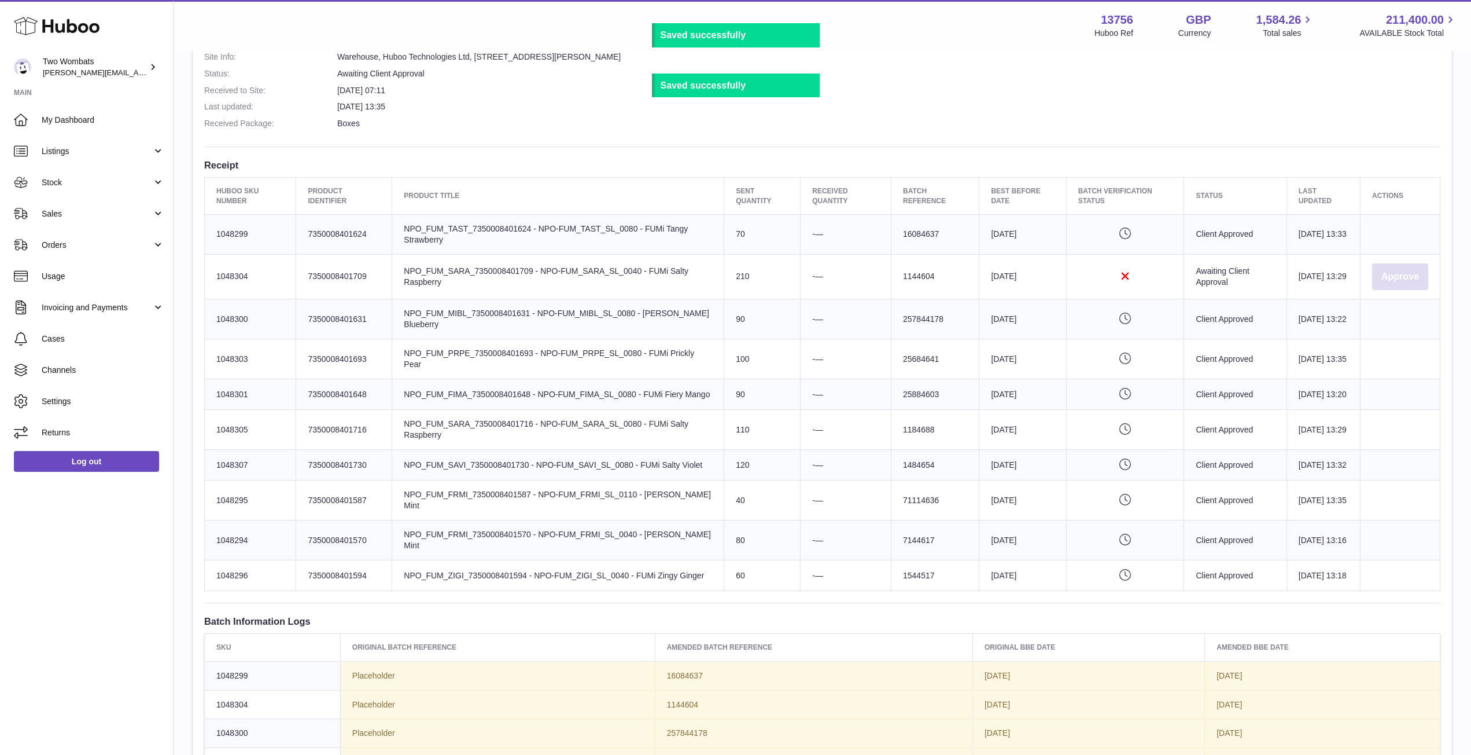
click at [1394, 279] on button "Approve" at bounding box center [1400, 276] width 56 height 27
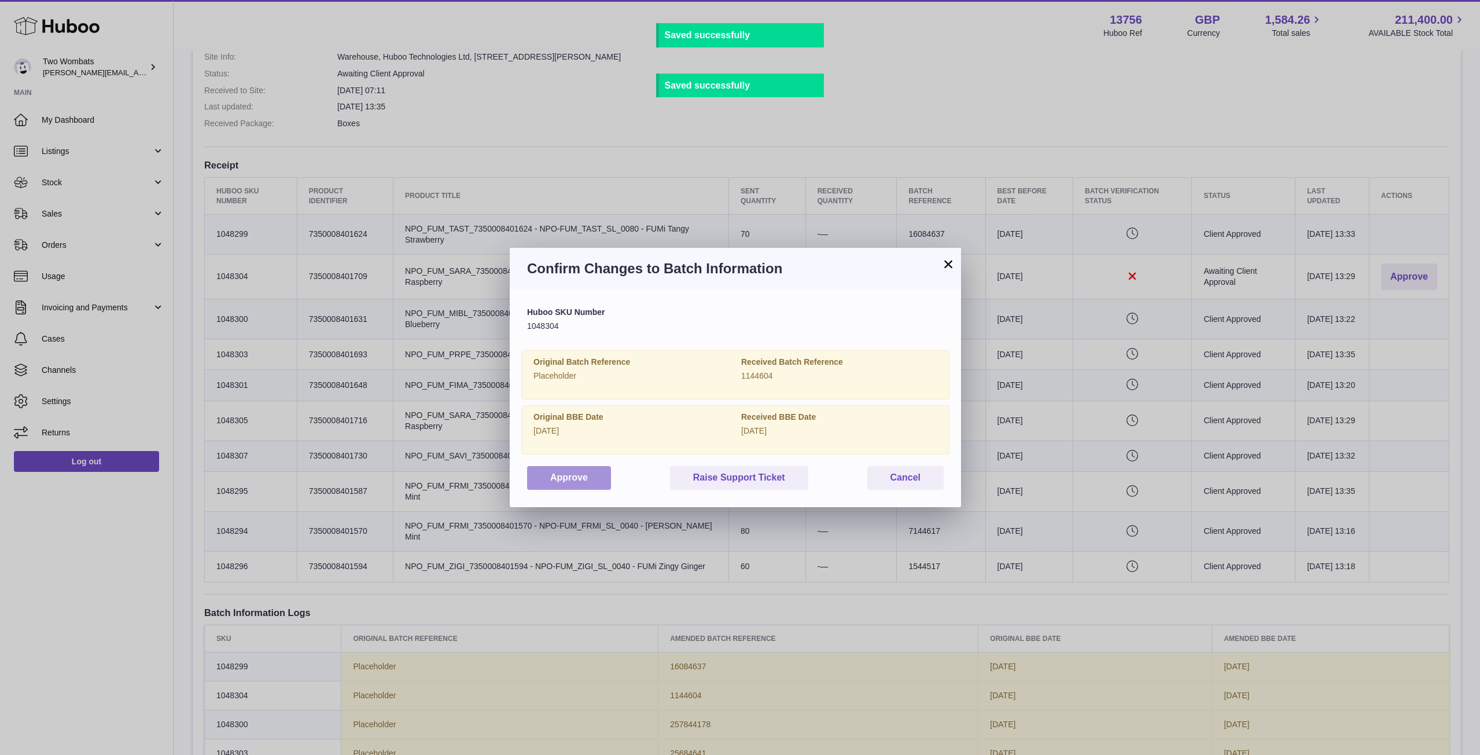
click at [589, 470] on button "Approve" at bounding box center [569, 478] width 84 height 24
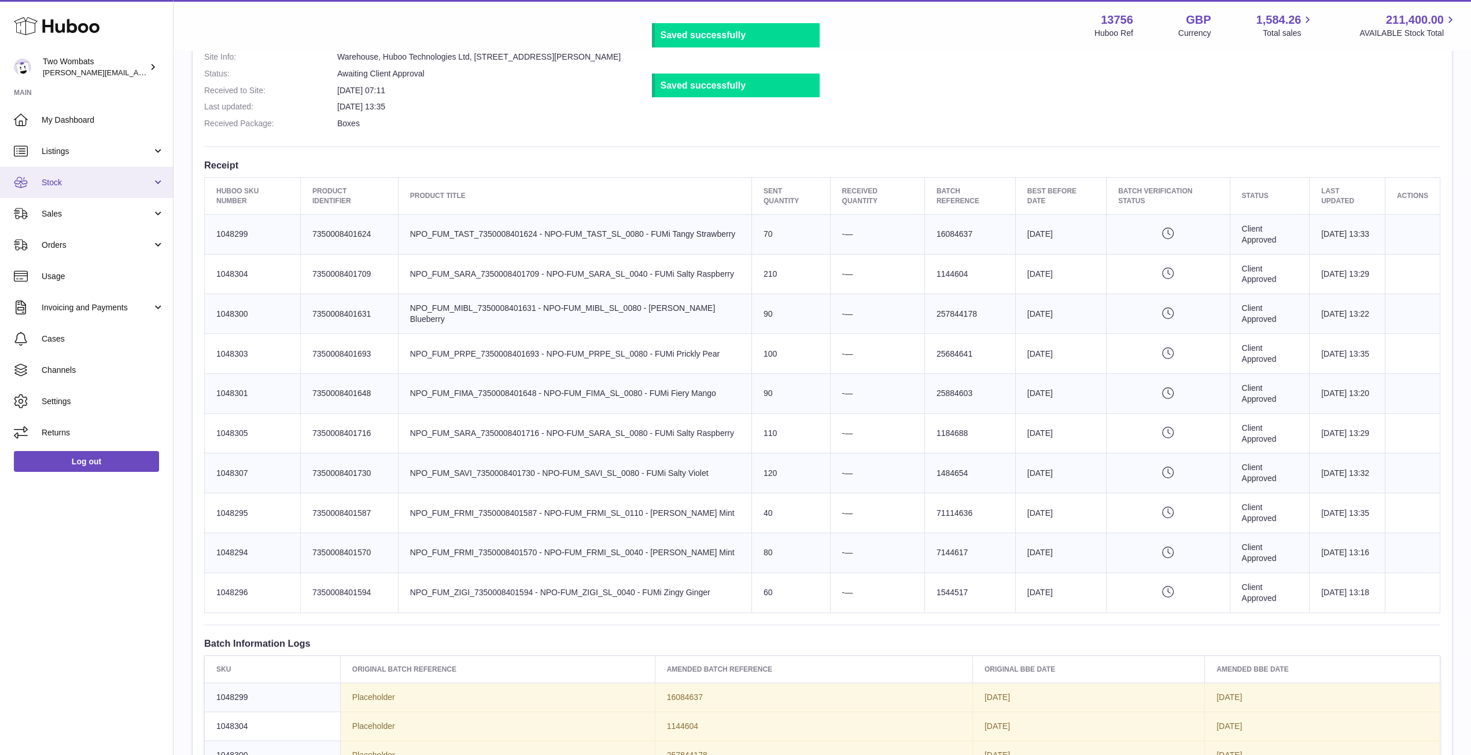
click at [156, 181] on link "Stock" at bounding box center [86, 182] width 173 height 31
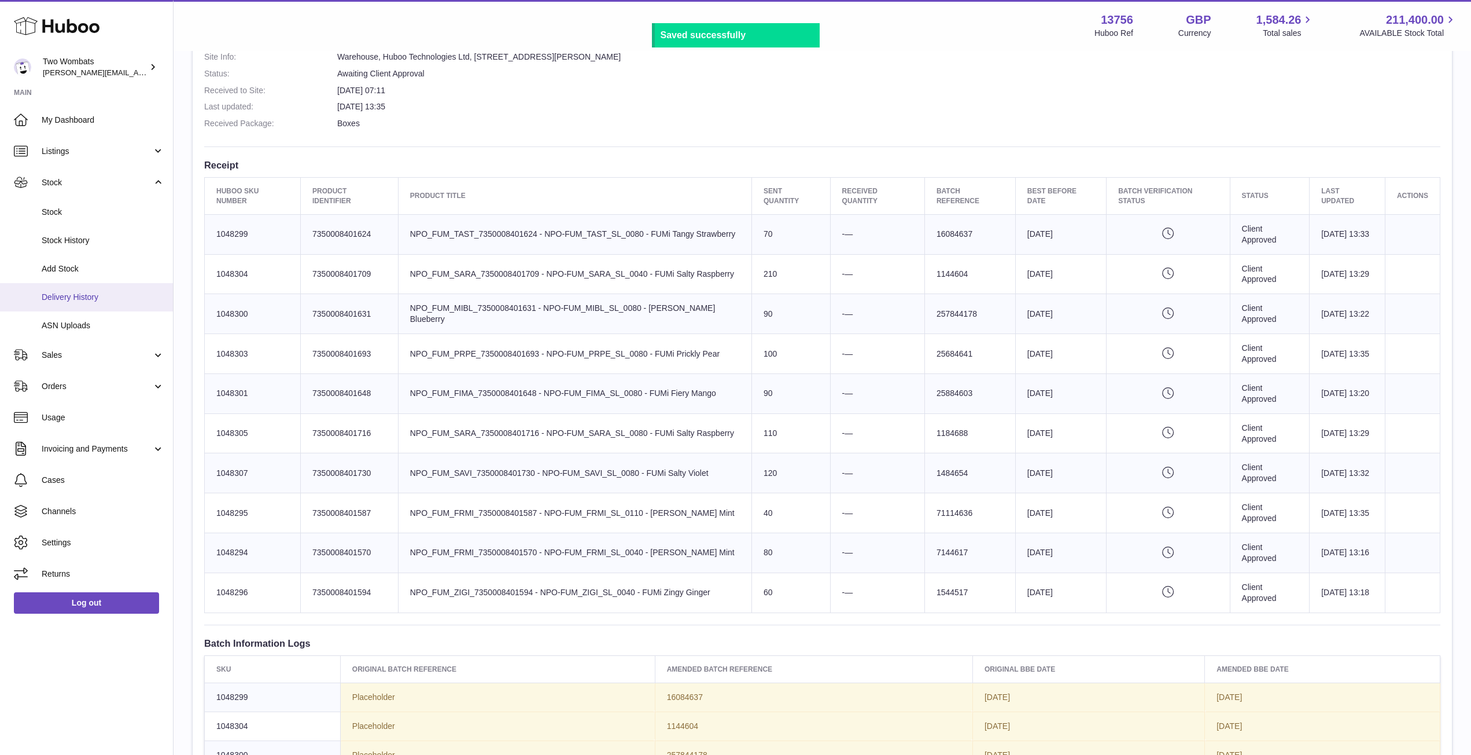
click at [107, 298] on span "Delivery History" at bounding box center [103, 297] width 123 height 11
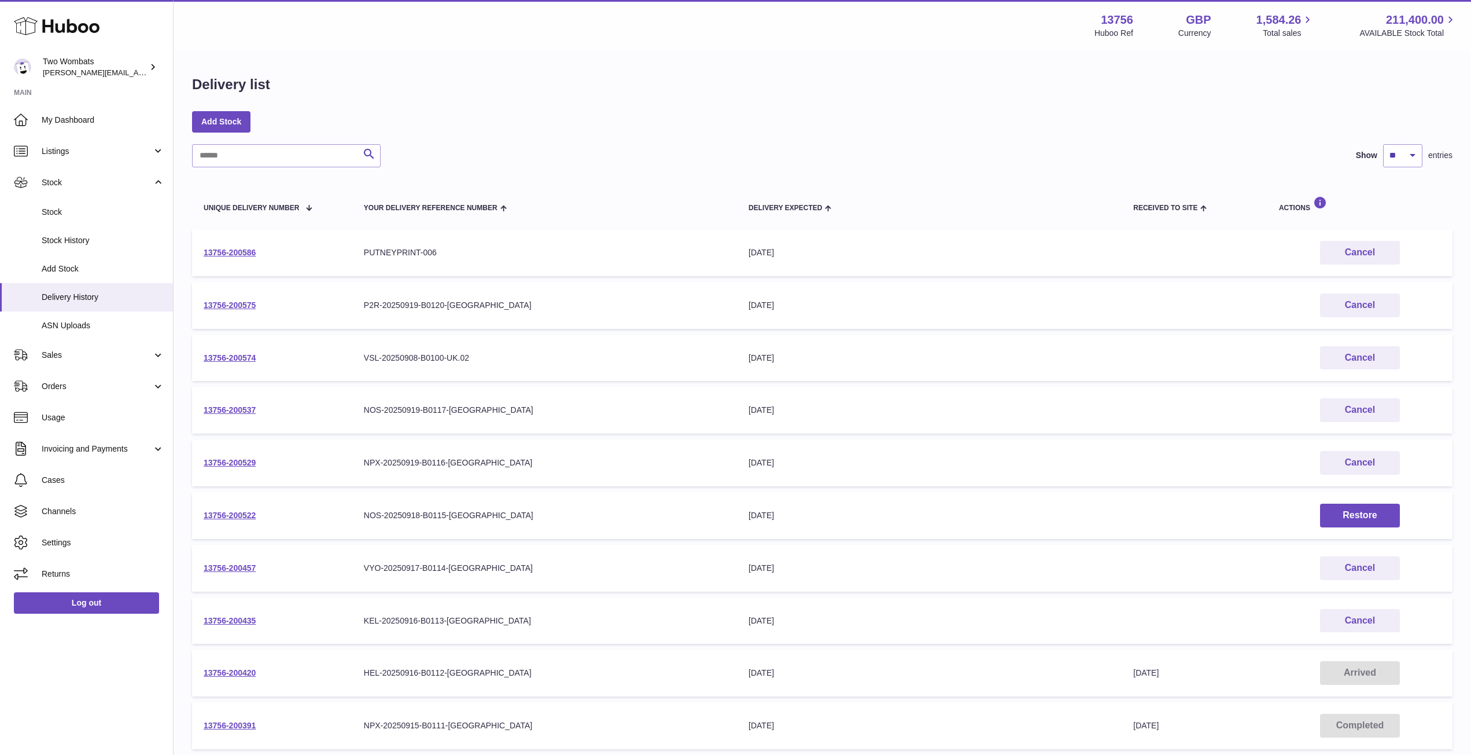
scroll to position [121, 0]
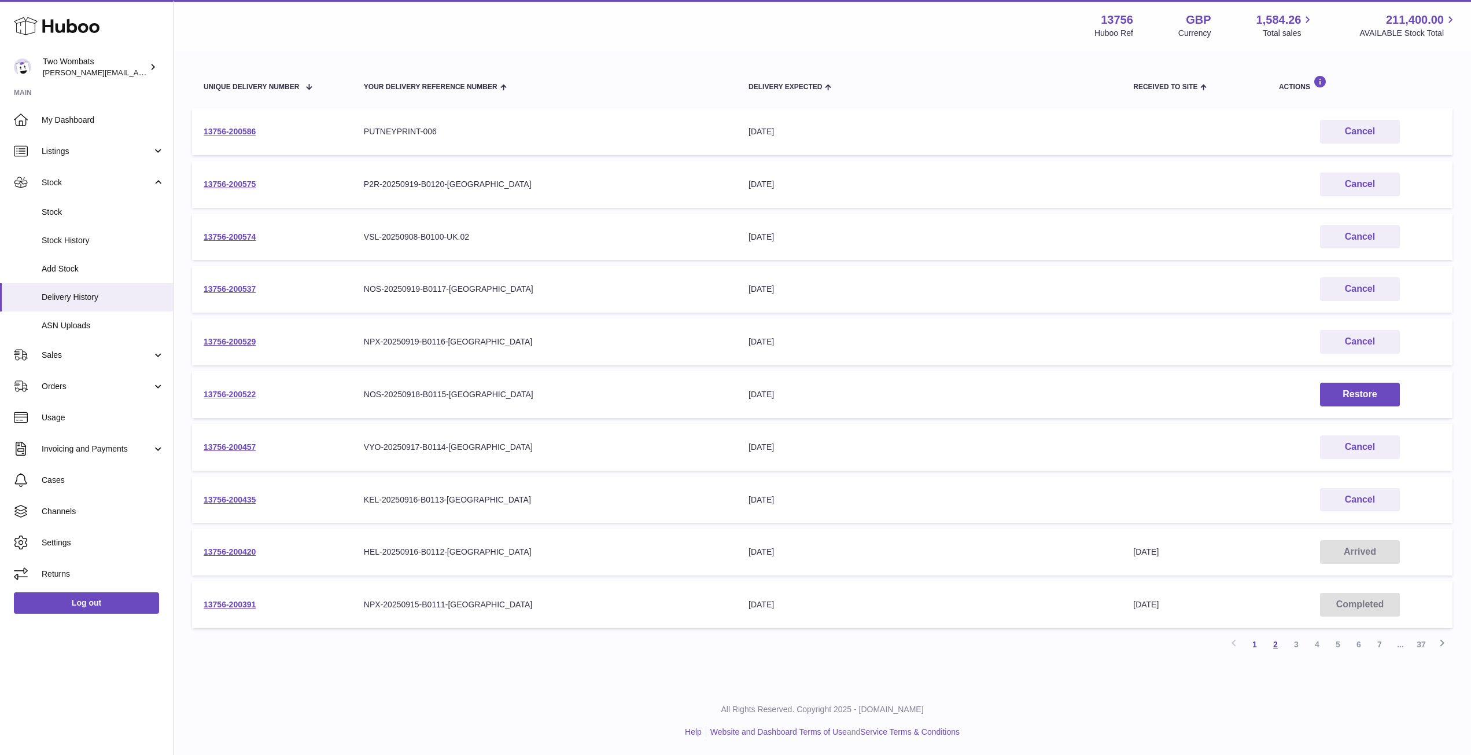
click at [1278, 644] on link "2" at bounding box center [1275, 644] width 21 height 21
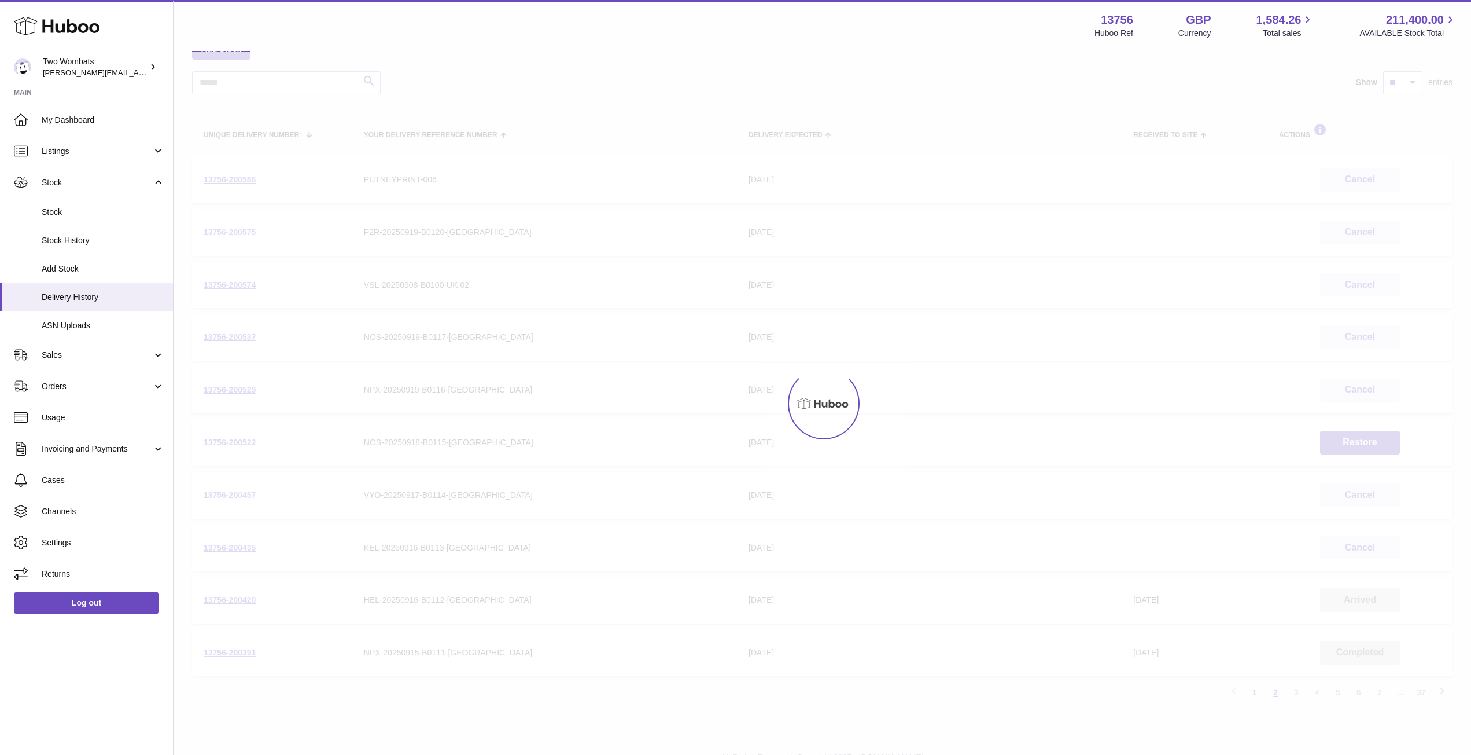
scroll to position [52, 0]
